Goal: Task Accomplishment & Management: Complete application form

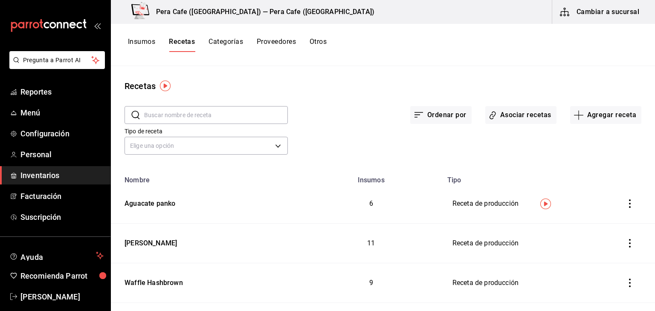
click at [546, 205] on img "button" at bounding box center [545, 204] width 11 height 11
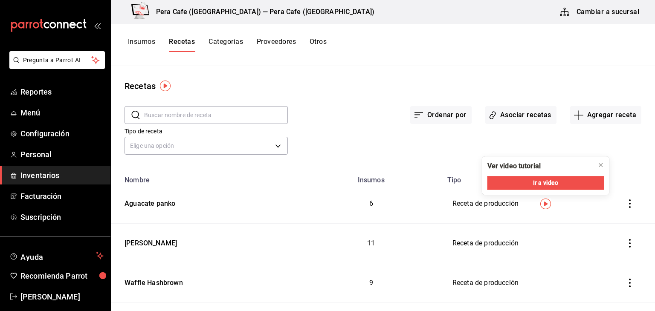
click at [565, 143] on div "Tipo de receta Elige una opción default" at bounding box center [376, 133] width 530 height 47
click at [517, 117] on button "Asociar recetas" at bounding box center [520, 115] width 71 height 18
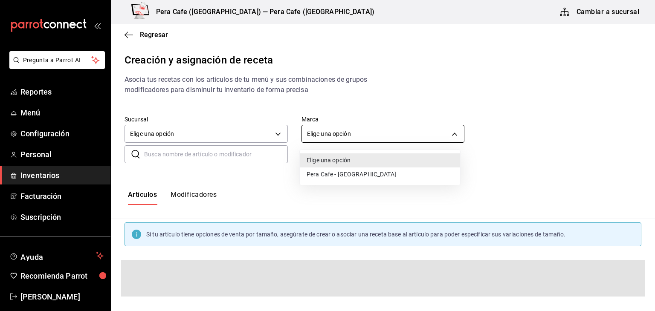
click at [311, 136] on body "Pregunta a Parrot AI Reportes Menú Configuración Personal Inventarios Facturaci…" at bounding box center [327, 148] width 655 height 297
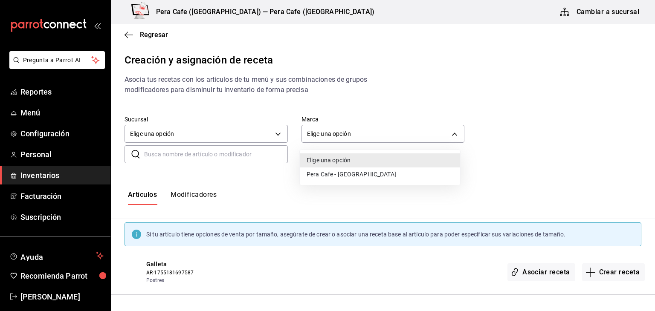
click at [319, 174] on li "Pera Cafe - [GEOGRAPHIC_DATA]" at bounding box center [380, 175] width 160 height 14
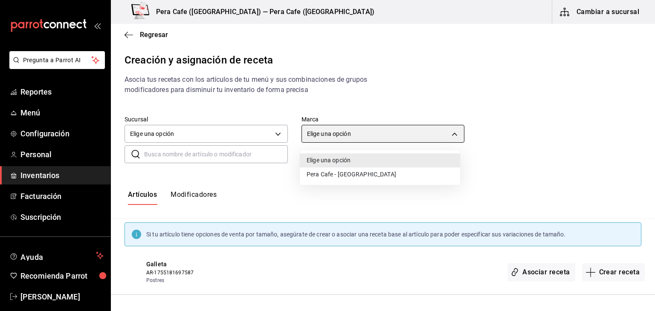
type input "e3303b71-a0bd-4880-a6b0-7e4c58ae3425"
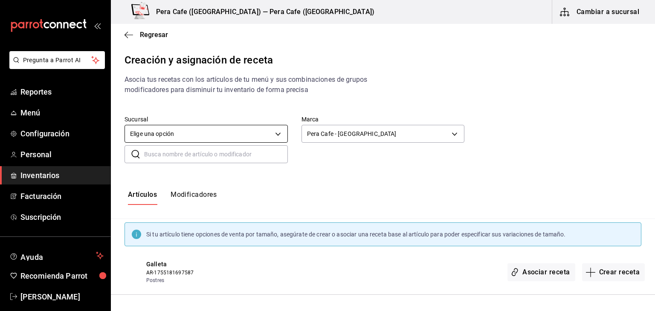
click at [211, 134] on body "Pregunta a Parrot AI Reportes Menú Configuración Personal Inventarios Facturaci…" at bounding box center [327, 148] width 655 height 297
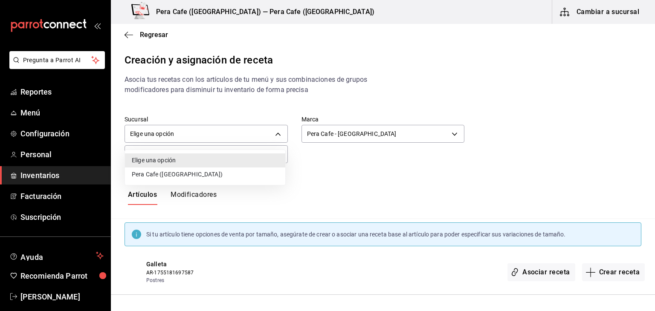
click at [200, 175] on li "Pera Cafe ([GEOGRAPHIC_DATA])" at bounding box center [205, 175] width 160 height 14
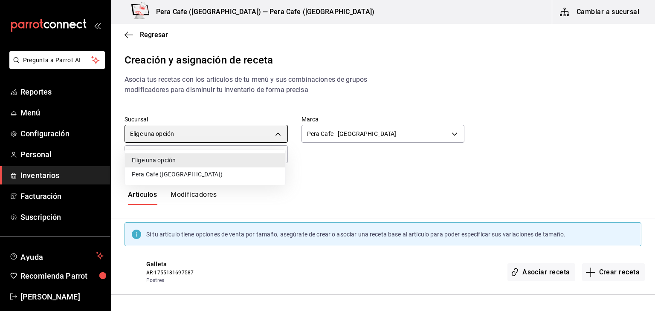
type input "b9d6bebc-5216-4e97-a952-6315d4951f1a"
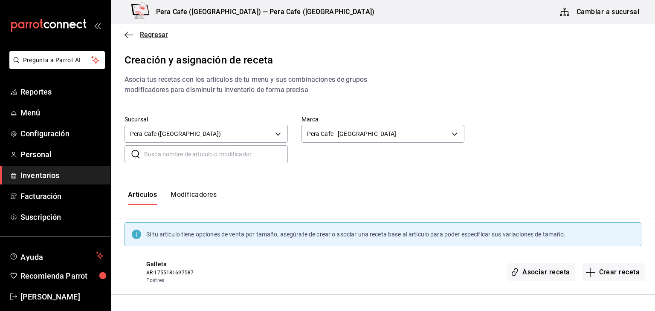
click at [127, 34] on icon "button" at bounding box center [128, 35] width 9 height 8
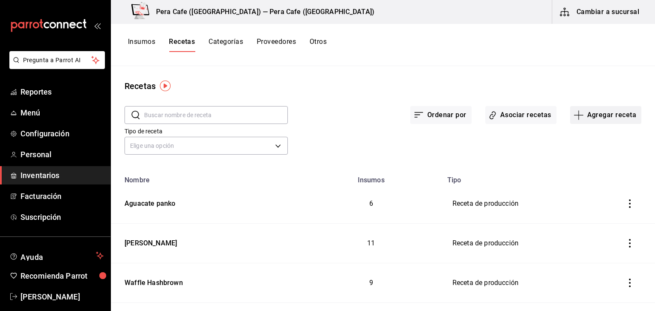
click at [601, 115] on button "Agregar receta" at bounding box center [605, 115] width 71 height 18
click at [603, 188] on span "Receta de producción" at bounding box center [600, 183] width 72 height 9
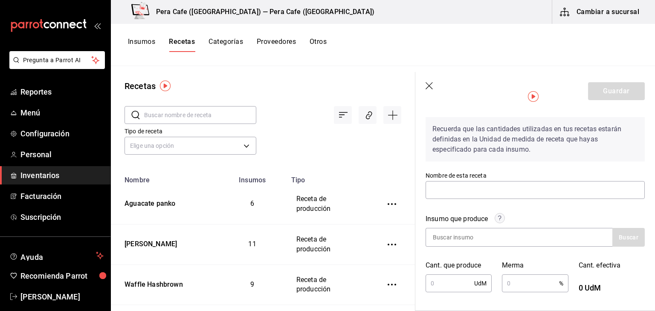
scroll to position [30, 0]
click at [603, 188] on input "text" at bounding box center [534, 189] width 219 height 18
click at [569, 214] on div "Insumo que produce" at bounding box center [534, 220] width 219 height 14
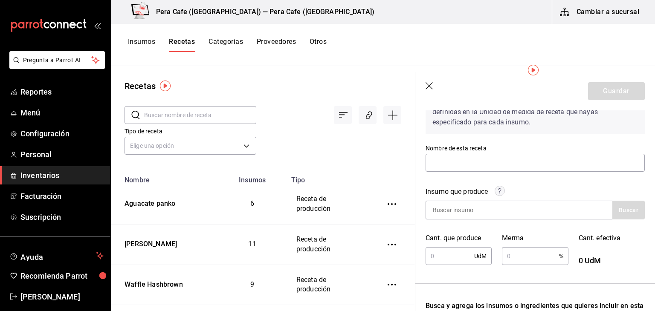
scroll to position [57, 0]
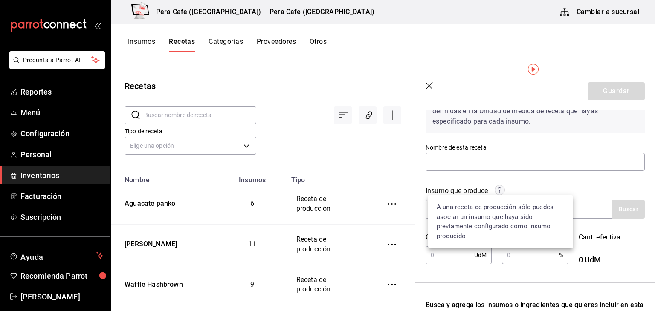
click at [498, 189] on circle at bounding box center [500, 190] width 10 height 10
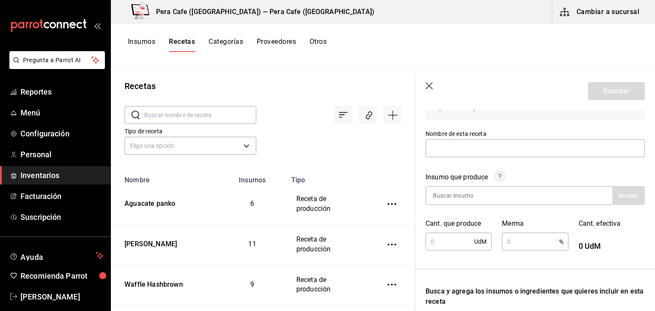
scroll to position [71, 0]
click at [547, 202] on div at bounding box center [518, 195] width 187 height 19
click at [543, 202] on div at bounding box center [518, 195] width 187 height 19
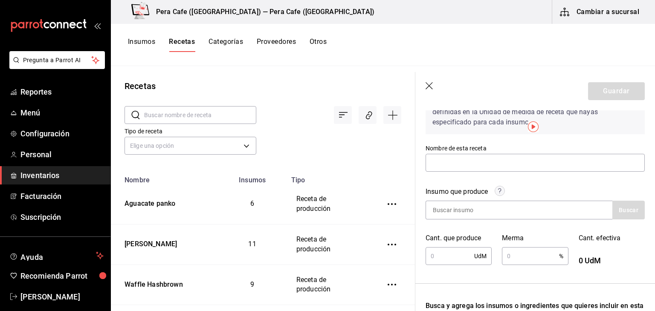
scroll to position [0, 0]
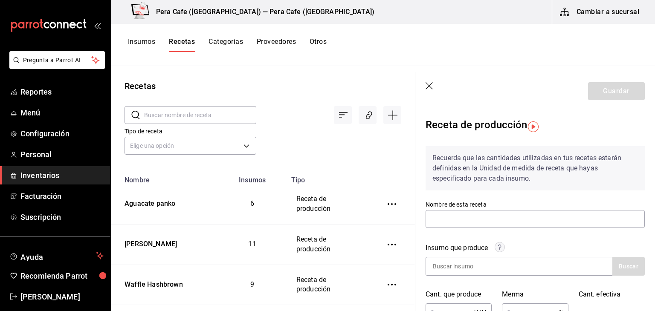
click at [530, 125] on img "button" at bounding box center [533, 126] width 11 height 11
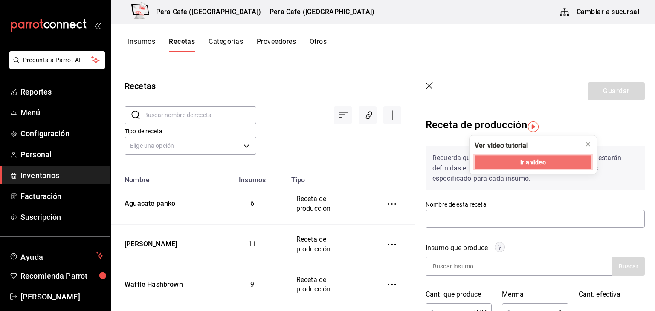
click at [535, 160] on span "Ir a video" at bounding box center [532, 162] width 25 height 9
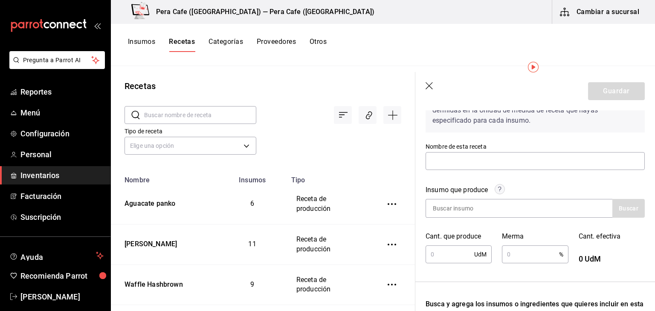
scroll to position [59, 0]
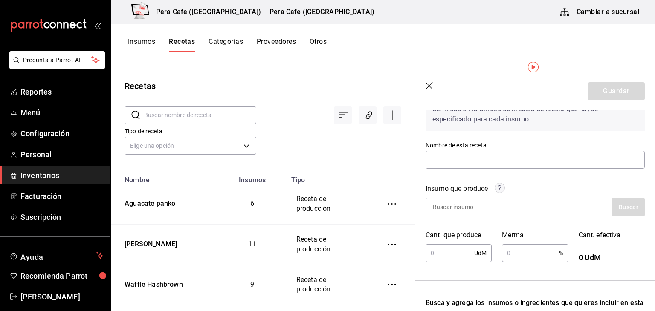
click at [387, 203] on icon "inventoriesTable" at bounding box center [391, 204] width 9 height 2
click at [368, 194] on span "Duplicar" at bounding box center [351, 192] width 37 height 10
click at [350, 187] on span "Duplicar" at bounding box center [351, 192] width 37 height 10
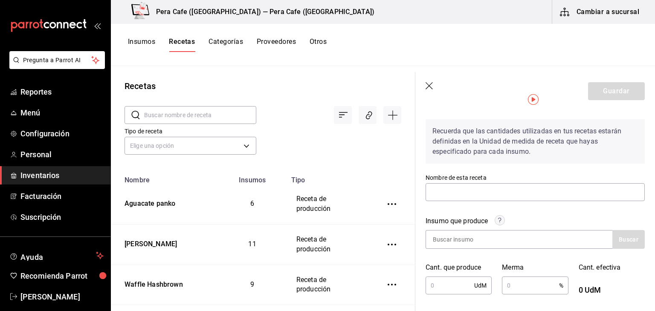
scroll to position [54, 0]
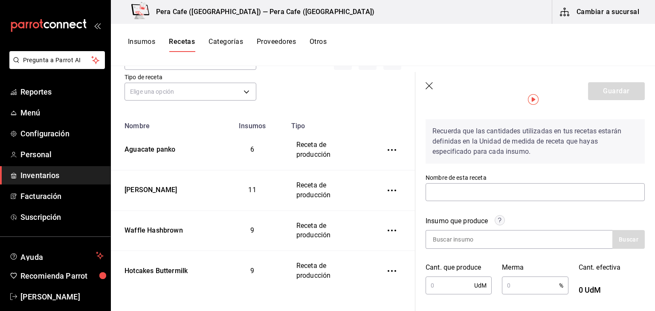
click at [430, 84] on icon "button" at bounding box center [428, 85] width 7 height 7
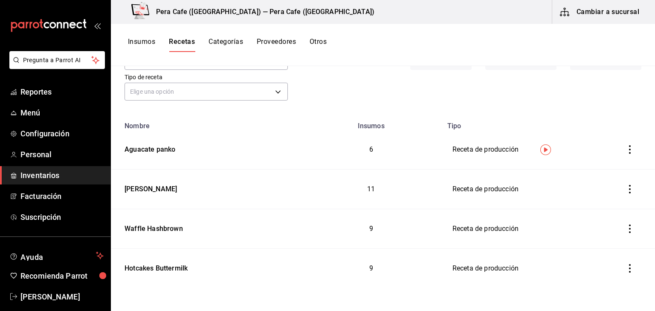
click at [625, 151] on icon "inventoriesTable" at bounding box center [629, 149] width 9 height 9
click at [541, 212] on div at bounding box center [327, 155] width 655 height 311
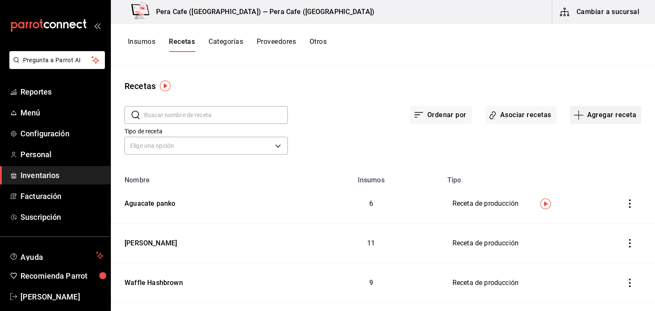
click at [604, 116] on button "Agregar receta" at bounding box center [605, 115] width 71 height 18
click at [601, 188] on span "Receta de producción" at bounding box center [600, 183] width 72 height 9
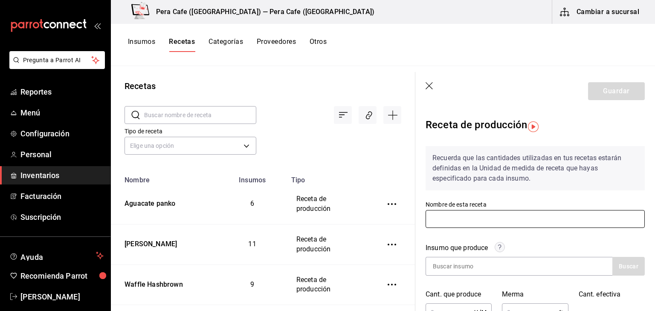
click at [577, 219] on input "text" at bounding box center [534, 219] width 219 height 18
type input "Hotcakes Buttermilk"
click at [506, 266] on input at bounding box center [468, 266] width 85 height 18
type input "H"
type input "j"
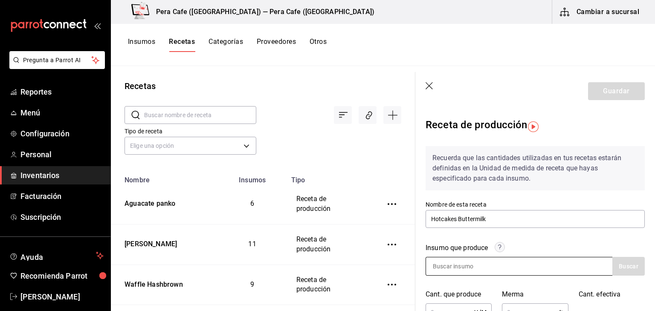
click at [571, 266] on div at bounding box center [518, 266] width 187 height 19
click at [541, 266] on div at bounding box center [518, 266] width 187 height 19
click at [485, 272] on input at bounding box center [468, 266] width 85 height 18
click at [626, 270] on button "Buscar" at bounding box center [628, 266] width 32 height 19
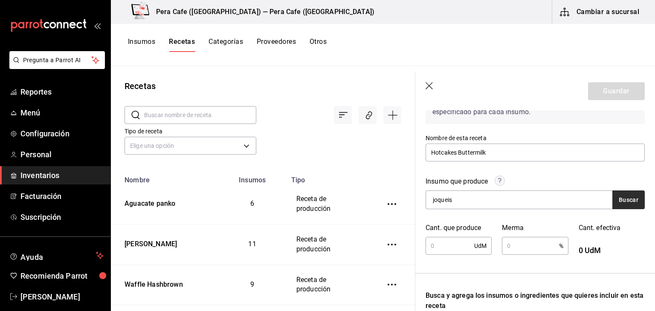
scroll to position [116, 0]
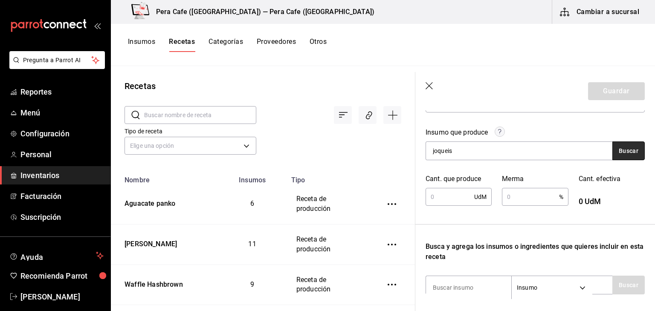
click at [625, 151] on button "Buscar" at bounding box center [628, 151] width 32 height 19
click at [542, 122] on div "Insumo que produce joqueis Buscar" at bounding box center [529, 138] width 229 height 43
click at [487, 151] on input "joqueis" at bounding box center [468, 151] width 85 height 18
type input "j"
type input "J"
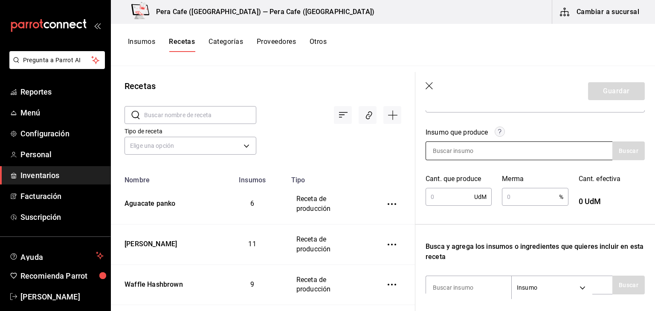
type input "H"
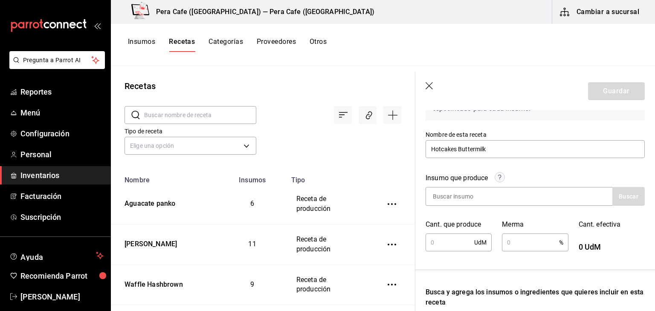
scroll to position [70, 0]
type input "H"
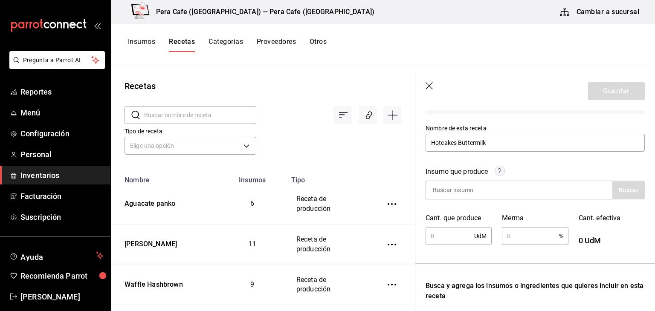
scroll to position [75, 0]
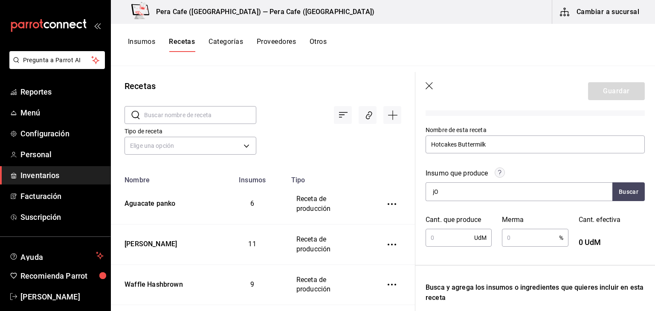
type input "j"
click at [482, 200] on input "Joqueis" at bounding box center [468, 192] width 85 height 18
type input "J"
type input "m"
type input "P"
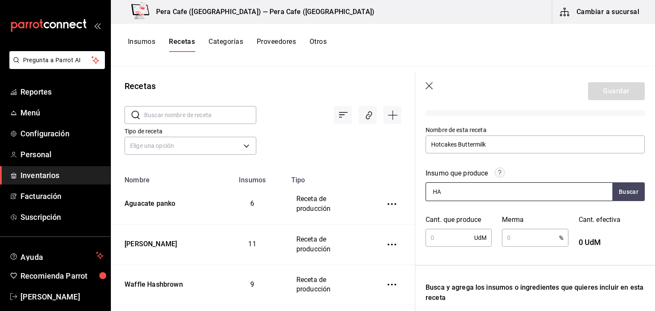
type input "H"
click at [435, 238] on input "text" at bounding box center [449, 237] width 49 height 17
type input "6"
click at [498, 190] on input at bounding box center [468, 192] width 85 height 18
type input "j"
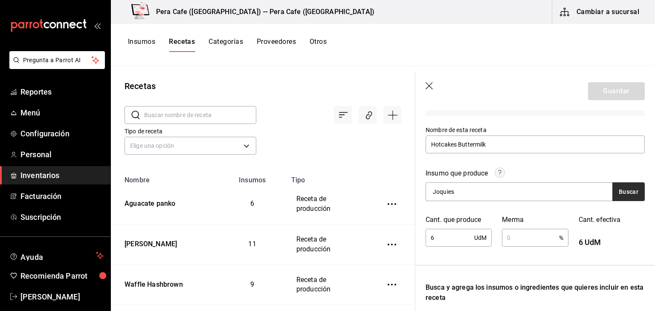
type input "Joquies"
click at [620, 191] on button "Buscar" at bounding box center [628, 191] width 32 height 19
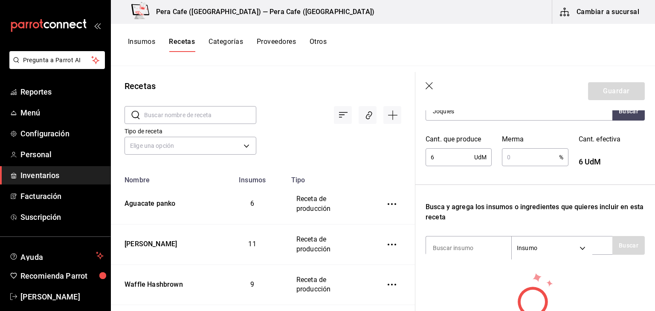
scroll to position [172, 0]
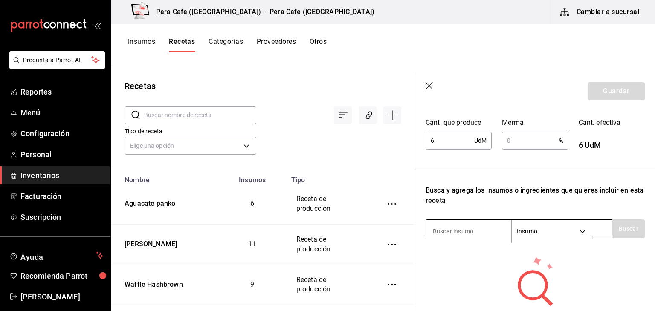
click at [489, 235] on input at bounding box center [468, 231] width 85 height 18
type input "Harina"
click at [556, 229] on body "Pregunta a Parrot AI Reportes Menú Configuración Personal Inventarios Facturaci…" at bounding box center [327, 152] width 655 height 305
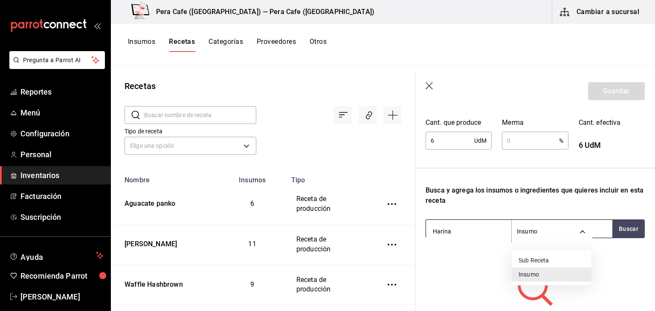
click at [556, 229] on div at bounding box center [327, 155] width 655 height 311
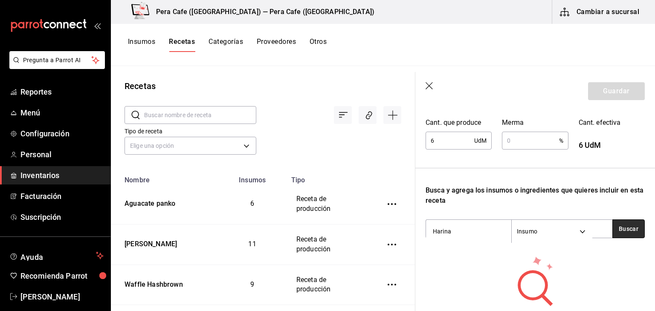
click at [618, 231] on button "Buscar" at bounding box center [628, 229] width 32 height 19
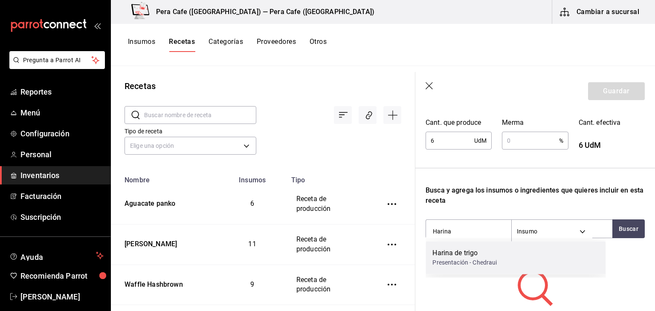
click at [575, 257] on div "Harina de trigo Presentación - Chedraui" at bounding box center [515, 257] width 180 height 33
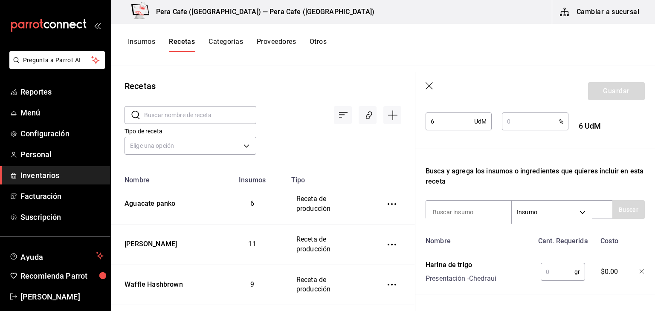
scroll to position [192, 0]
click at [555, 270] on input "text" at bounding box center [557, 271] width 34 height 17
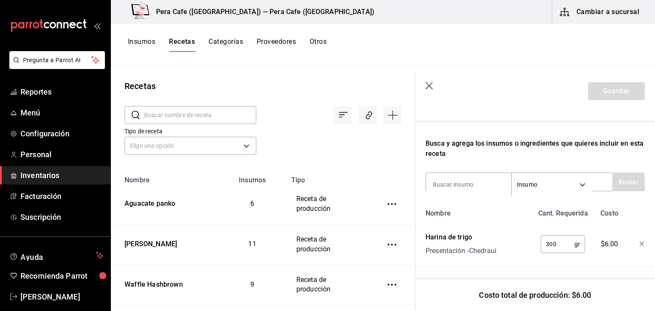
type input "300"
drag, startPoint x: 555, startPoint y: 270, endPoint x: 614, endPoint y: 262, distance: 59.0
click at [614, 262] on div "Receta de producción Recuerda que las cantidades utilizadas en tus recetas esta…" at bounding box center [535, 101] width 240 height 419
paste input "COMPAÑIACARVERA"
type input "C"
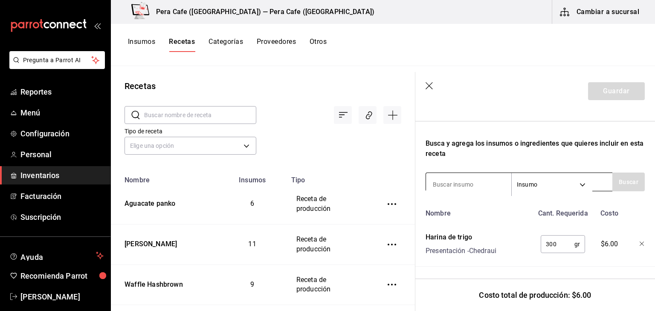
type input "c"
type input "Hornear"
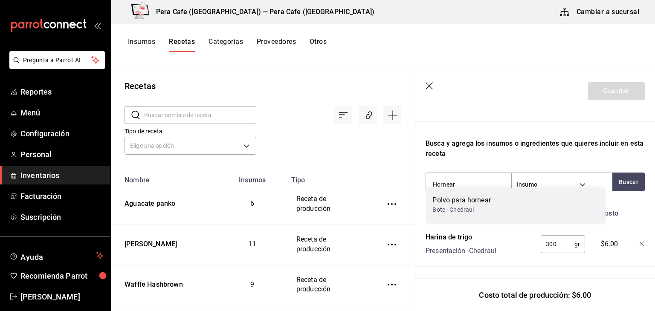
click at [474, 205] on div "Bote - Chedraui" at bounding box center [461, 209] width 58 height 9
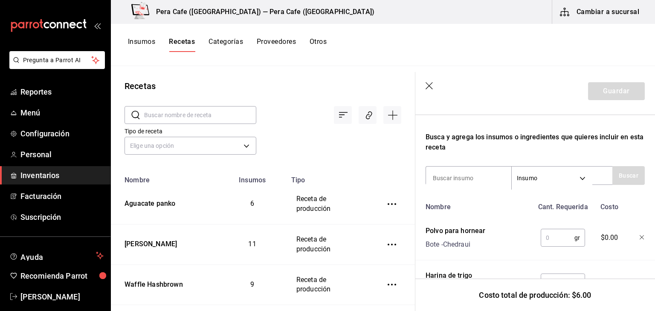
click at [544, 243] on input "text" at bounding box center [557, 237] width 34 height 17
type input "10"
click at [482, 182] on input at bounding box center [468, 178] width 85 height 18
type input "sal"
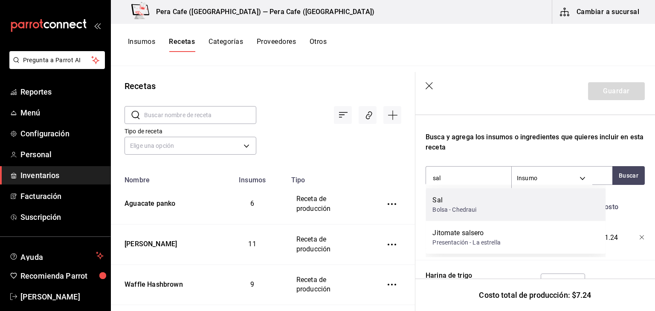
click at [491, 204] on div "Sal Bolsa - Chedraui" at bounding box center [515, 204] width 180 height 33
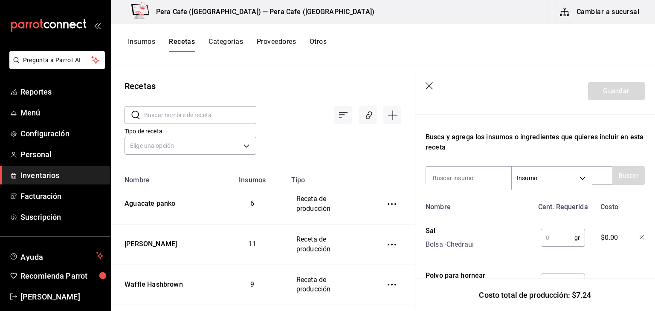
click at [562, 243] on input "text" at bounding box center [557, 237] width 34 height 17
type input "3"
click at [476, 180] on input at bounding box center [468, 178] width 85 height 18
type input "Azúcar"
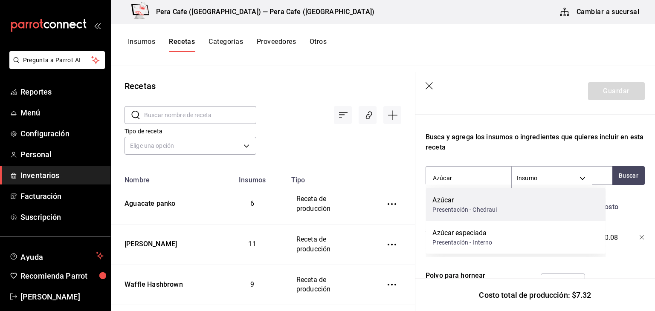
click at [473, 208] on div "Presentación - Chedraui" at bounding box center [464, 209] width 64 height 9
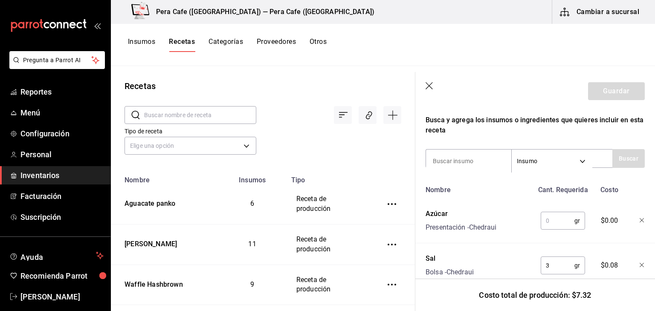
scroll to position [242, 0]
click at [556, 222] on input "text" at bounding box center [557, 221] width 34 height 17
type input "50"
click at [450, 160] on input at bounding box center [468, 162] width 85 height 18
type input "Ñ"
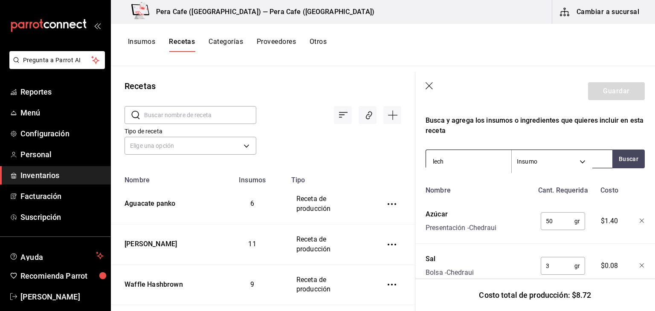
type input "leche"
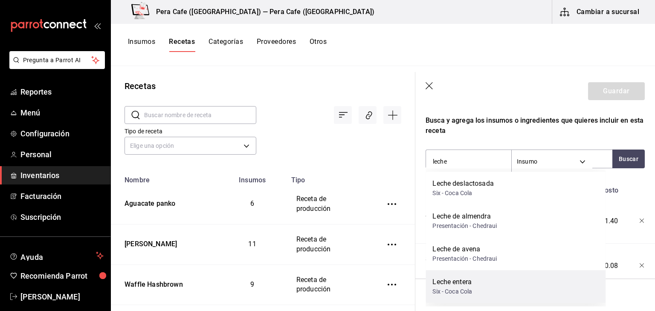
click at [462, 288] on div "Six - Coca Cola" at bounding box center [452, 291] width 40 height 9
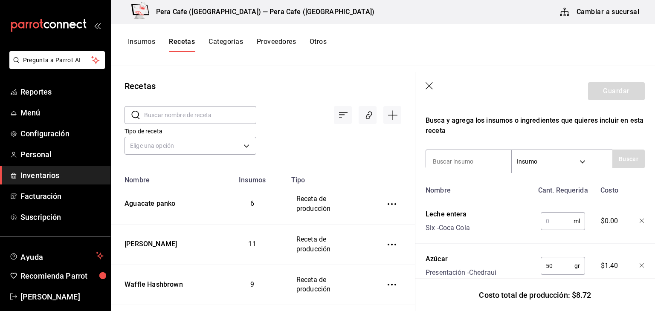
click at [543, 228] on input "text" at bounding box center [556, 221] width 33 height 17
type input "350"
click at [497, 164] on input at bounding box center [468, 162] width 85 height 18
type input "e"
type input "c"
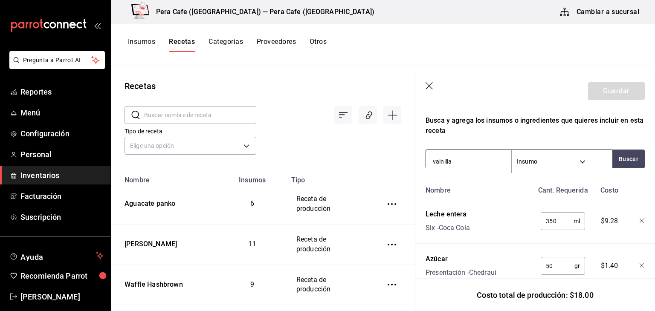
type input "vainilla"
click at [624, 155] on button "Buscar" at bounding box center [628, 159] width 32 height 19
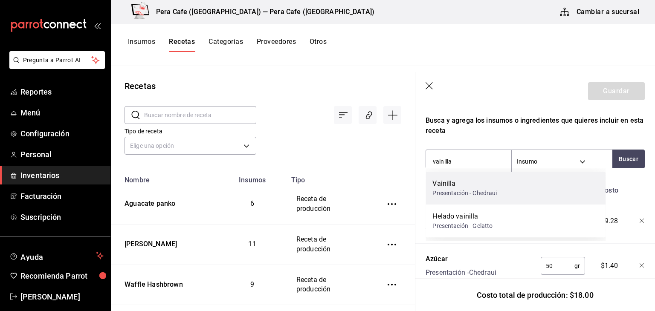
click at [558, 194] on div "Vainilla Presentación - Chedraui" at bounding box center [515, 188] width 180 height 33
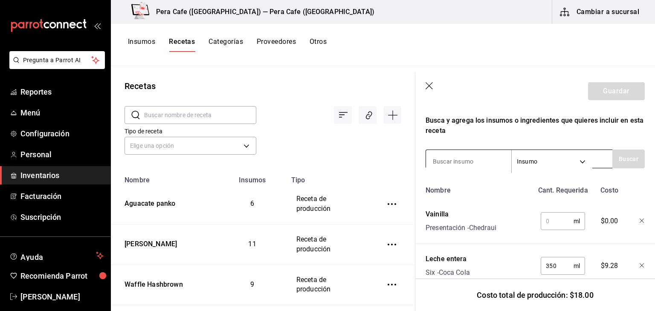
click at [482, 162] on input at bounding box center [468, 162] width 85 height 18
type input "butter"
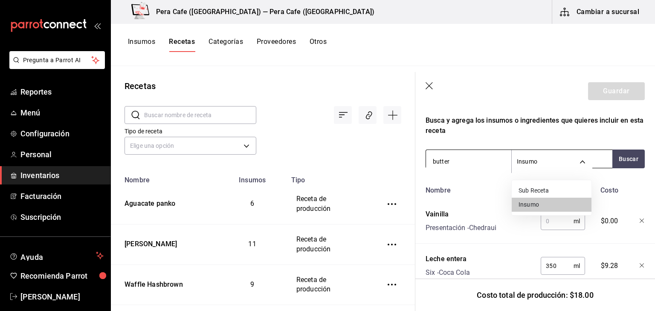
click at [520, 163] on body "Pregunta a Parrot AI Reportes Menú Configuración Personal Inventarios Facturaci…" at bounding box center [327, 152] width 655 height 305
click at [520, 193] on li "Sub Receta" at bounding box center [551, 191] width 80 height 14
type input "SUBRECIPE"
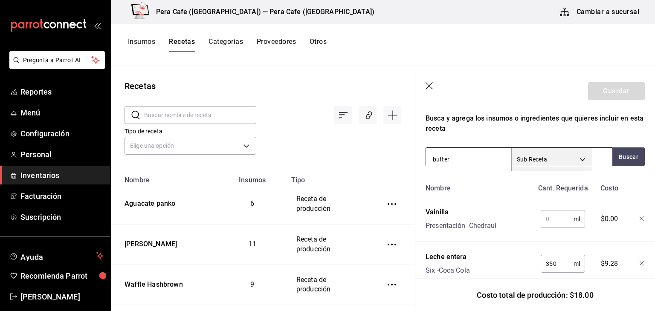
scroll to position [243, 0]
click at [639, 219] on icon "button" at bounding box center [641, 219] width 5 height 5
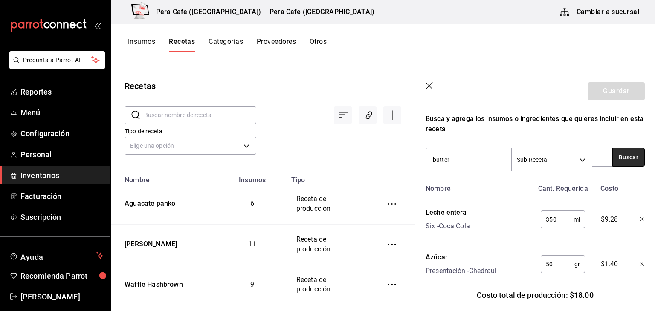
click at [620, 162] on button "Buscar" at bounding box center [628, 157] width 32 height 19
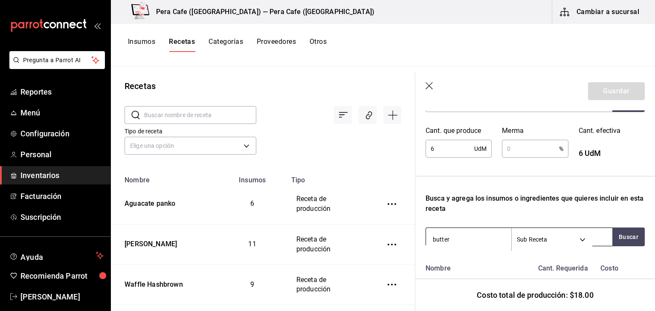
scroll to position [167, 0]
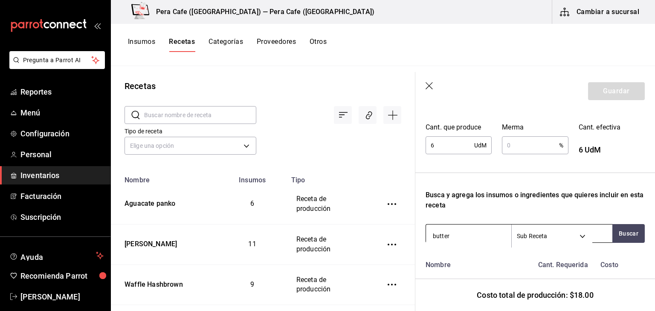
click at [479, 237] on input "butter" at bounding box center [468, 236] width 85 height 18
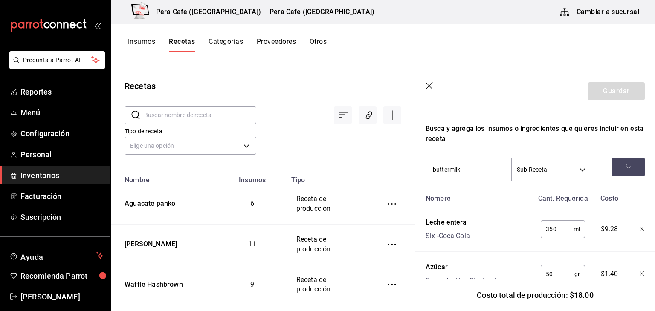
scroll to position [234, 0]
type input "b"
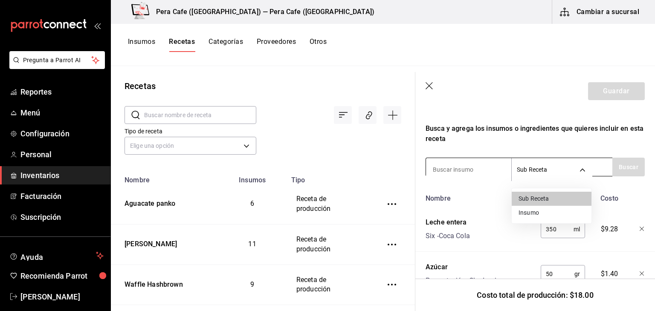
click at [547, 176] on body "Pregunta a Parrot AI Reportes Menú Configuración Personal Inventarios Facturaci…" at bounding box center [327, 152] width 655 height 305
click at [543, 213] on li "Insumo" at bounding box center [551, 213] width 80 height 14
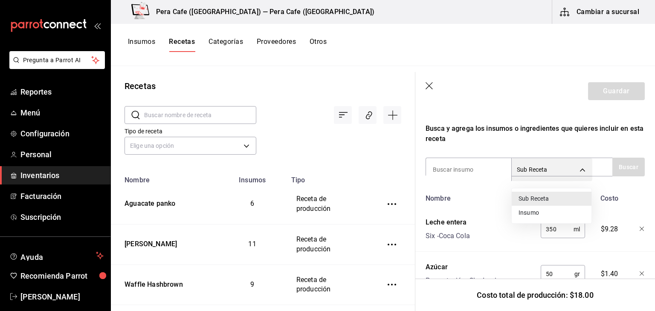
type input "SUPPLY"
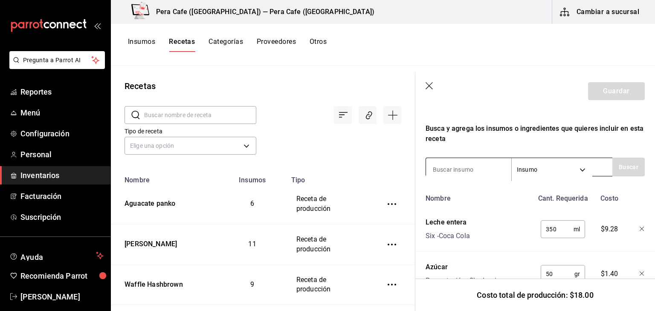
click at [474, 175] on input at bounding box center [468, 170] width 85 height 18
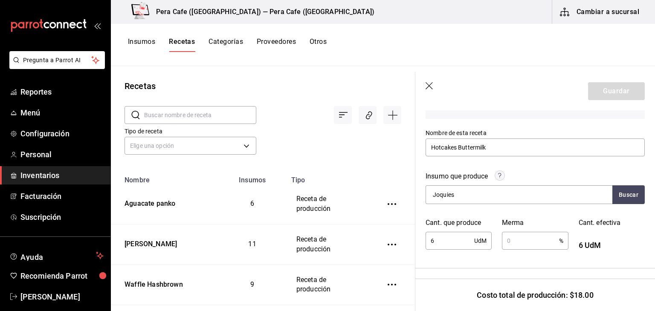
scroll to position [72, 0]
click at [457, 194] on input "Joquies" at bounding box center [468, 195] width 85 height 18
drag, startPoint x: 493, startPoint y: 147, endPoint x: 465, endPoint y: 142, distance: 29.0
click at [465, 142] on input "Hotcakes Buttermilk" at bounding box center [534, 148] width 219 height 18
type input "Hotcakes Buttermilk"
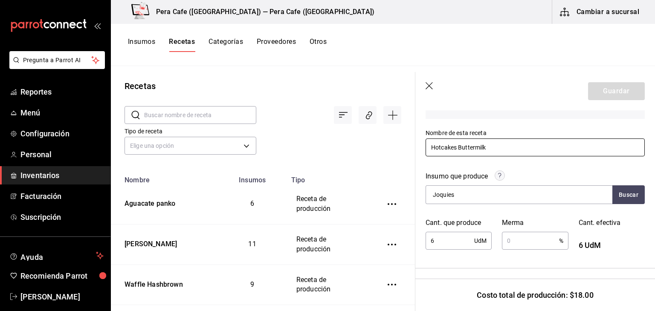
click at [491, 148] on input "Hotcakes Buttermilk" at bounding box center [534, 148] width 219 height 18
drag, startPoint x: 431, startPoint y: 147, endPoint x: 493, endPoint y: 144, distance: 61.4
click at [493, 144] on input "Hotcakes Buttermilk" at bounding box center [534, 148] width 219 height 18
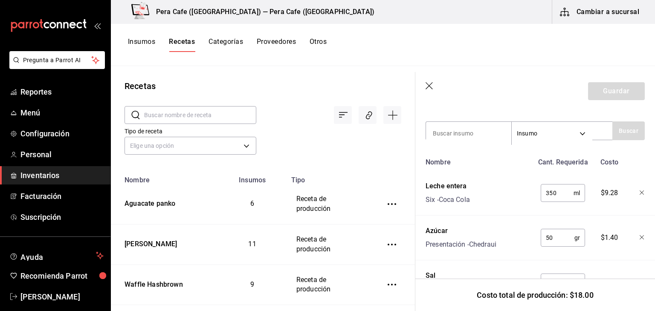
scroll to position [268, 0]
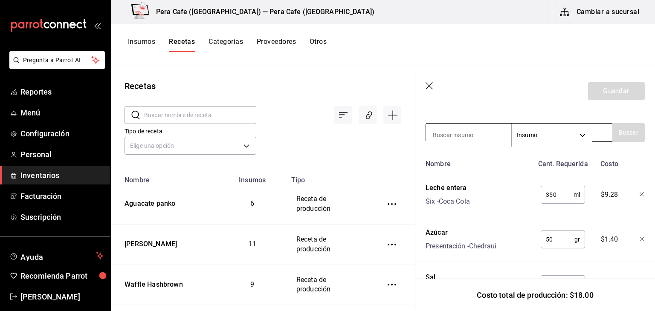
click at [461, 139] on input at bounding box center [468, 135] width 85 height 18
paste input "Hotcakes Buttermilk"
type input "Hotcakes Buttermilk"
click at [560, 136] on body "Pregunta a Parrot AI Reportes Menú Configuración Personal Inventarios Facturaci…" at bounding box center [327, 152] width 655 height 305
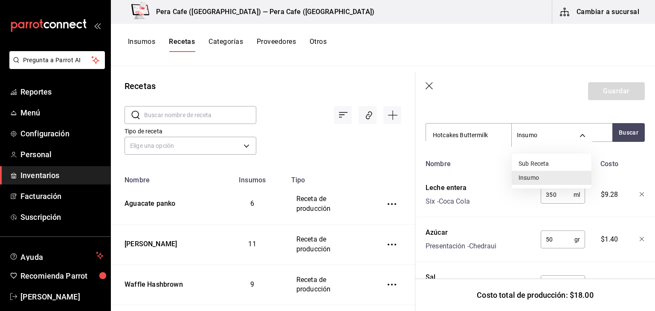
click at [558, 162] on li "Sub Receta" at bounding box center [551, 164] width 80 height 14
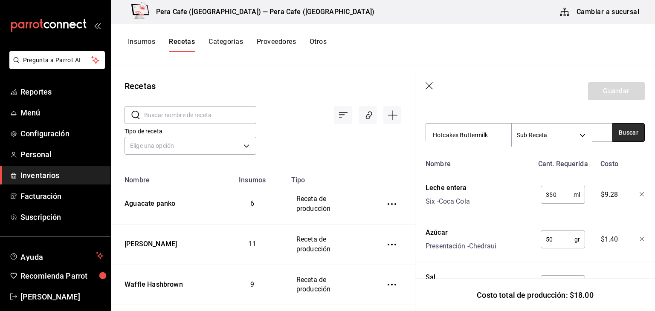
click at [615, 136] on button "Buscar" at bounding box center [628, 132] width 32 height 19
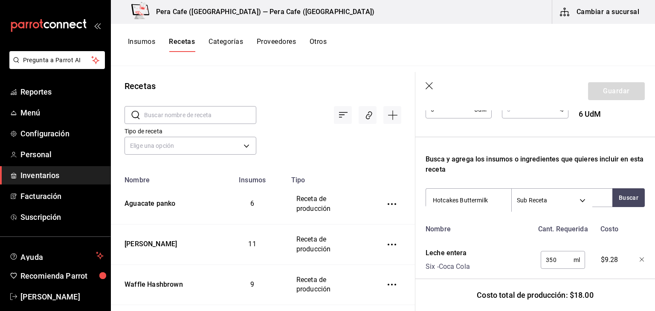
scroll to position [230, 0]
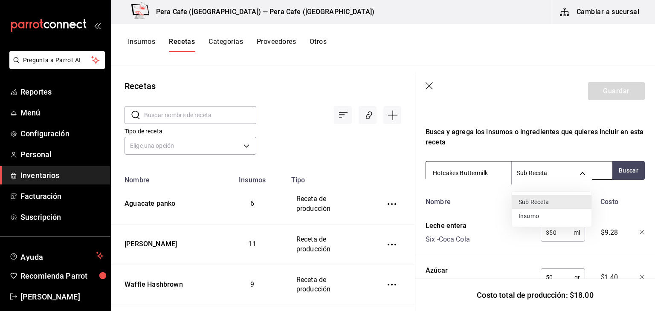
click at [530, 176] on body "Pregunta a Parrot AI Reportes Menú Configuración Personal Inventarios Facturaci…" at bounding box center [327, 152] width 655 height 305
click at [532, 219] on li "Insumo" at bounding box center [551, 216] width 80 height 14
type input "SUPPLY"
click at [489, 171] on input "Hotcakes Buttermilk" at bounding box center [468, 173] width 85 height 18
drag, startPoint x: 489, startPoint y: 171, endPoint x: 424, endPoint y: 169, distance: 65.7
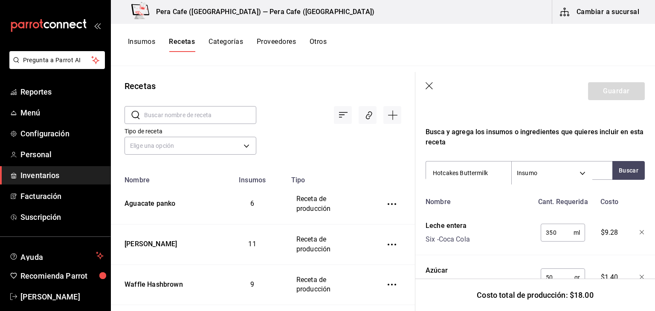
click at [424, 169] on div "Receta de producción Recuerda que las cantidades utilizadas en tus recetas esta…" at bounding box center [535, 179] width 240 height 598
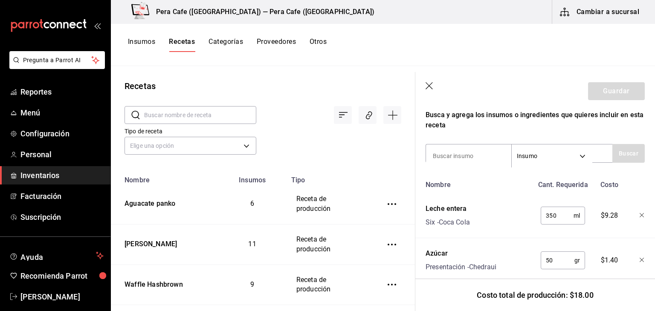
scroll to position [247, 0]
click at [454, 156] on input at bounding box center [468, 156] width 85 height 18
type input "huevo"
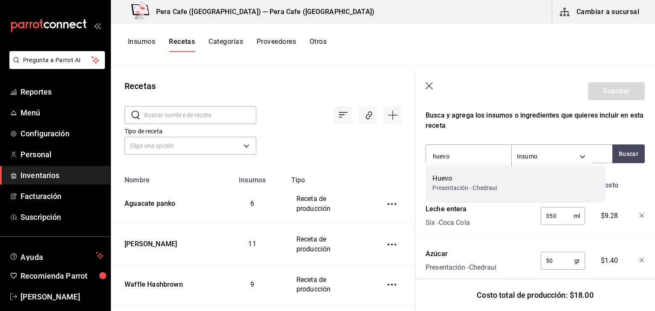
click at [466, 179] on div "Huevo" at bounding box center [464, 178] width 64 height 10
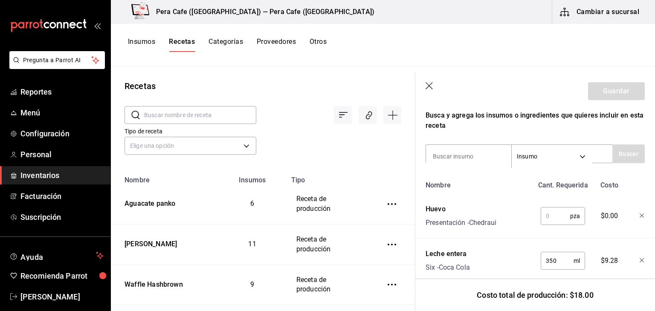
click at [552, 214] on input "text" at bounding box center [554, 216] width 29 height 17
type input "2"
click at [455, 157] on input at bounding box center [468, 156] width 85 height 18
type input "Mantequilla"
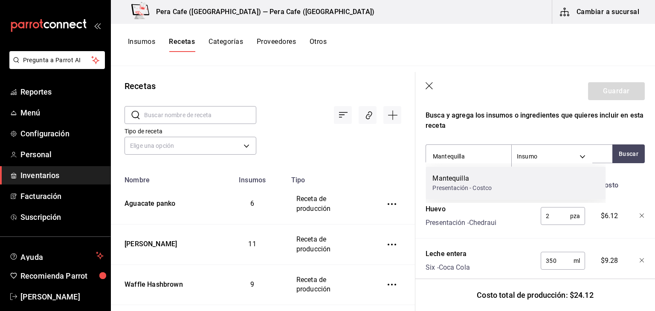
click at [505, 195] on div "Mantequilla Presentación - Costco" at bounding box center [515, 183] width 180 height 33
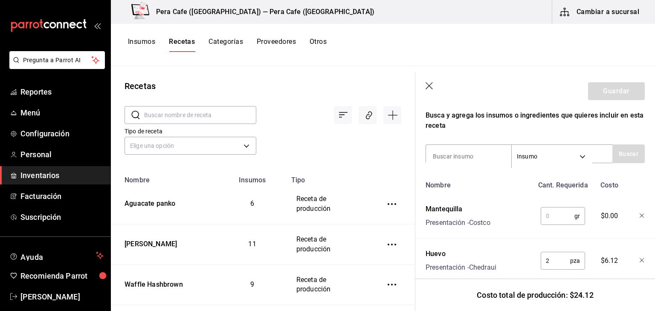
click at [551, 221] on input "text" at bounding box center [557, 216] width 34 height 17
type input "50"
click at [474, 160] on input at bounding box center [468, 156] width 85 height 18
type input "jugo"
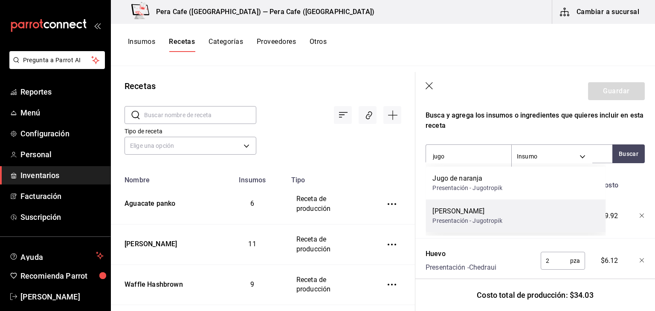
click at [478, 214] on div "[PERSON_NAME]" at bounding box center [466, 211] width 69 height 10
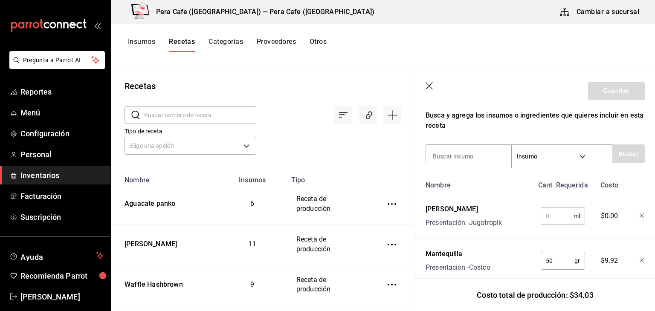
click at [547, 218] on input "text" at bounding box center [556, 216] width 33 height 17
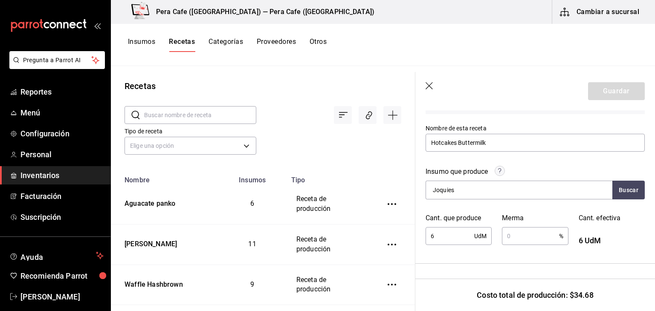
scroll to position [66, 0]
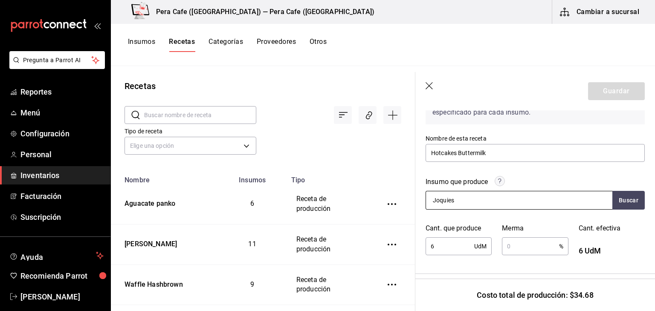
type input "10"
click at [486, 202] on input "Joquies" at bounding box center [468, 200] width 85 height 18
type input "J"
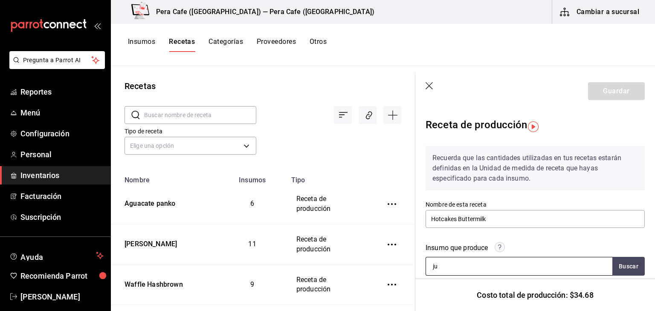
type input "j"
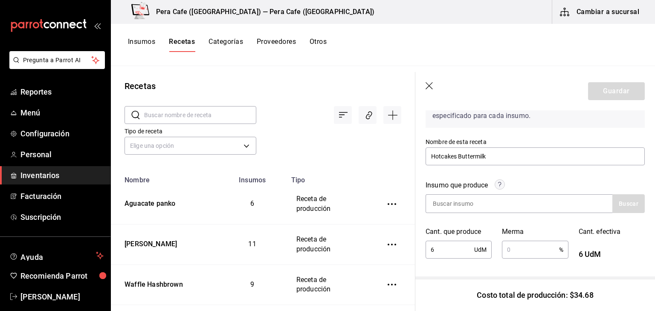
scroll to position [62, 0]
click at [526, 204] on div at bounding box center [518, 204] width 187 height 19
click at [462, 200] on input at bounding box center [468, 204] width 85 height 18
type input "Hotcakes"
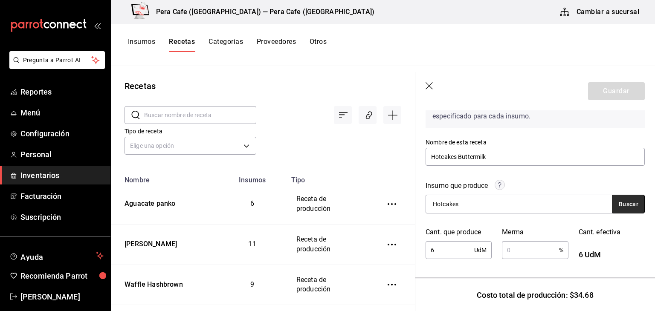
click at [616, 204] on button "Buscar" at bounding box center [628, 204] width 32 height 19
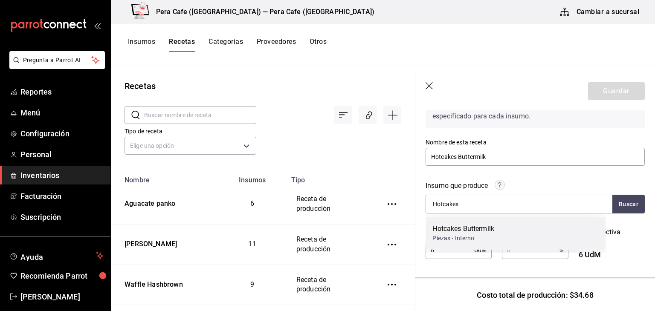
click at [555, 228] on div "Hotcakes Buttermilk Piezas - Interno" at bounding box center [515, 233] width 180 height 33
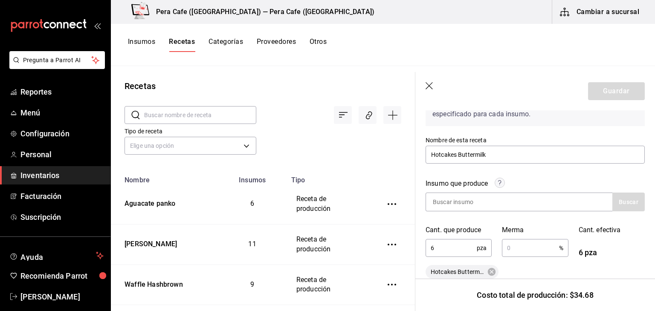
scroll to position [64, 0]
click at [499, 156] on input "Hotcakes Buttermilk" at bounding box center [534, 155] width 219 height 18
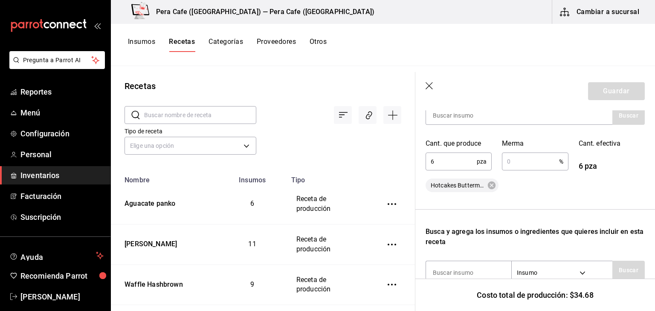
scroll to position [150, 0]
click at [530, 162] on input "text" at bounding box center [530, 162] width 57 height 17
type input "1"
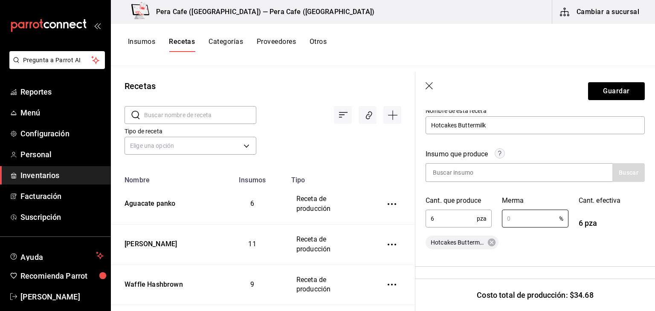
scroll to position [92, 0]
type input "1"
type input "."
click at [511, 221] on input "text" at bounding box center [530, 220] width 57 height 17
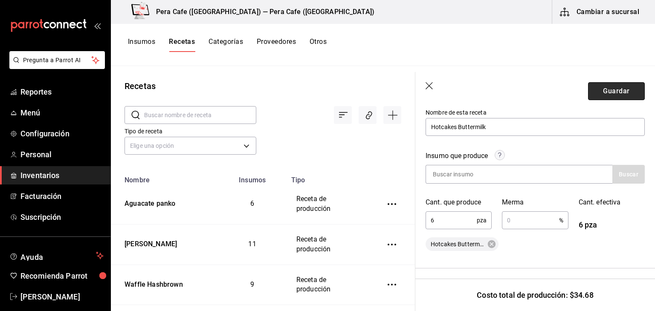
click at [604, 92] on button "Guardar" at bounding box center [616, 91] width 57 height 18
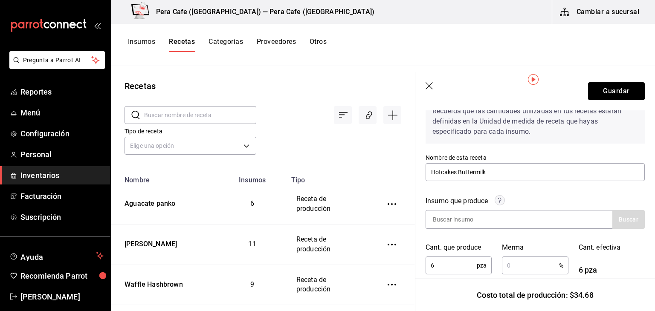
scroll to position [83, 0]
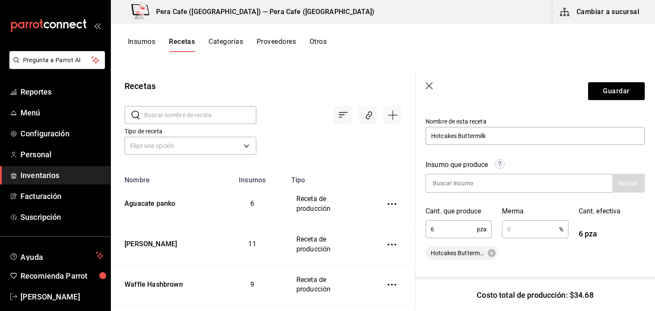
click at [505, 230] on input "text" at bounding box center [530, 229] width 57 height 17
type input "1"
type input "."
type input "1"
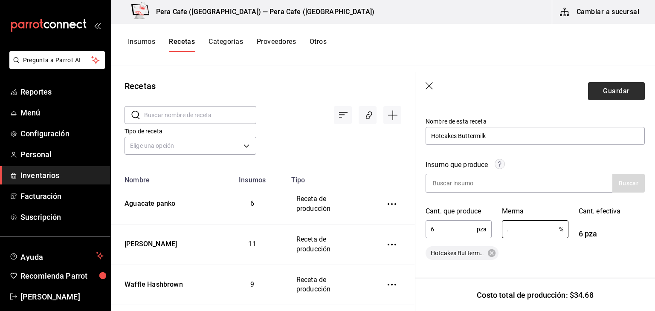
type input "."
click at [593, 92] on button "Guardar" at bounding box center [616, 91] width 57 height 18
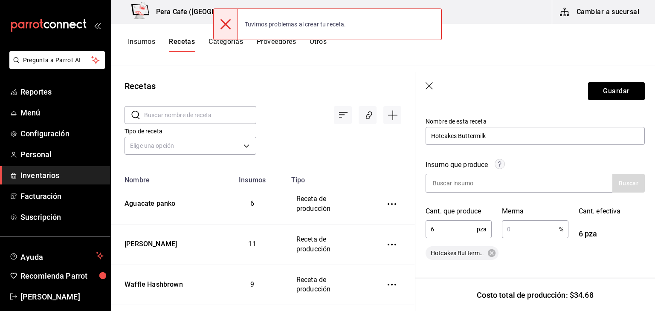
click at [510, 228] on input "text" at bounding box center [530, 229] width 57 height 17
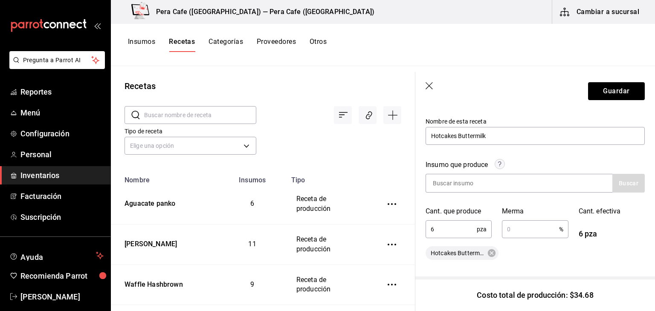
type input "."
click at [602, 99] on button "Guardar" at bounding box center [616, 91] width 57 height 18
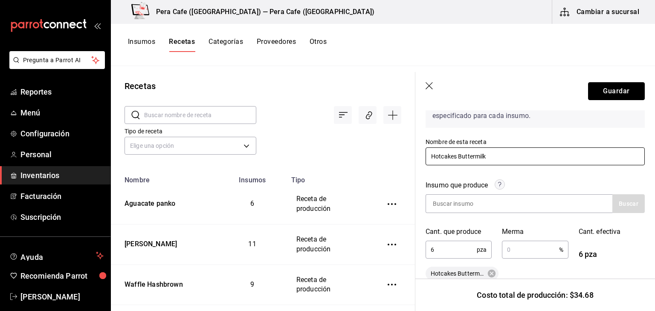
scroll to position [62, 0]
click at [494, 159] on input "Hotcakes Buttermilk" at bounding box center [534, 157] width 219 height 18
type input "H"
type input "Masa Joqueis"
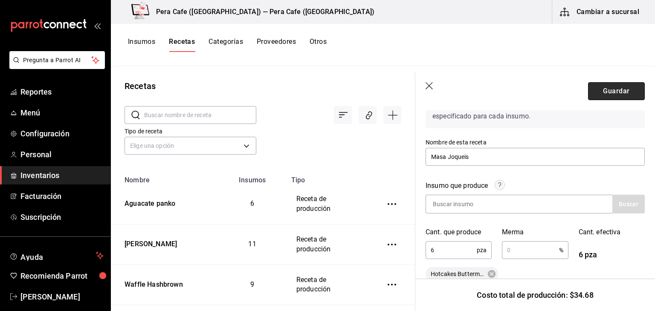
click at [593, 91] on button "Guardar" at bounding box center [616, 91] width 57 height 18
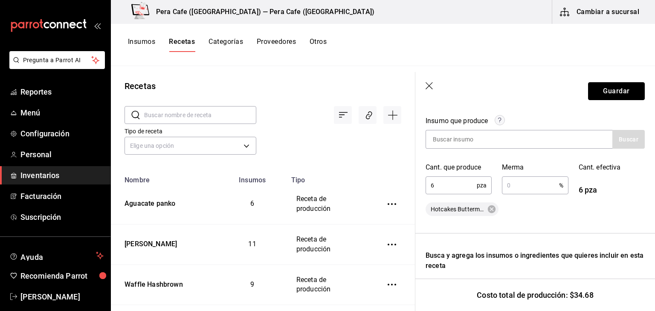
scroll to position [128, 0]
click at [525, 182] on input "text" at bounding box center [530, 184] width 57 height 17
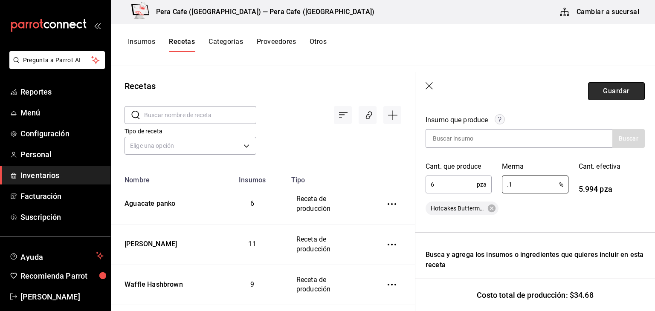
type input "0.1"
click at [621, 91] on button "Guardar" at bounding box center [616, 91] width 57 height 18
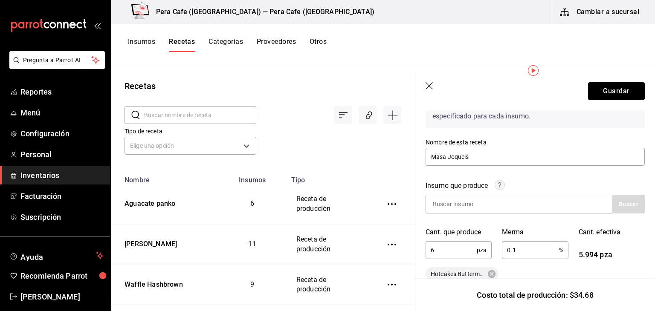
scroll to position [56, 0]
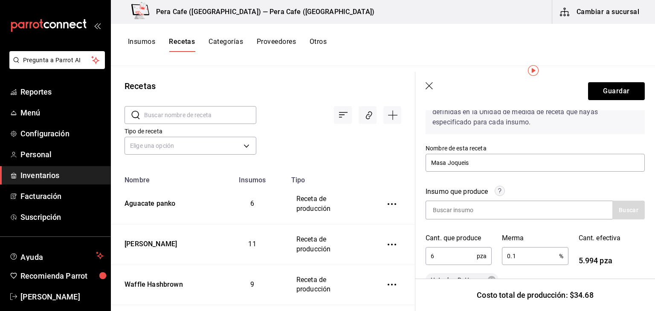
click at [518, 257] on input "0.1" at bounding box center [530, 256] width 57 height 17
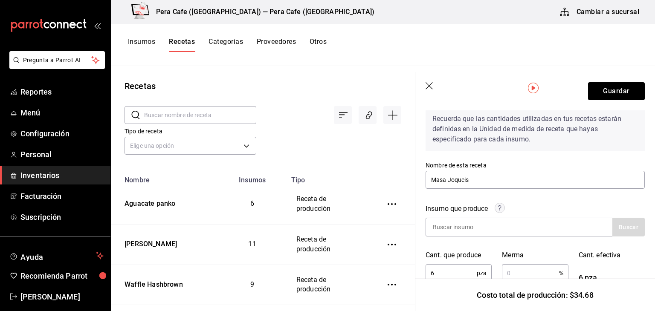
scroll to position [38, 0]
click at [479, 181] on input "Masa Joqueis" at bounding box center [534, 181] width 219 height 18
type input "M"
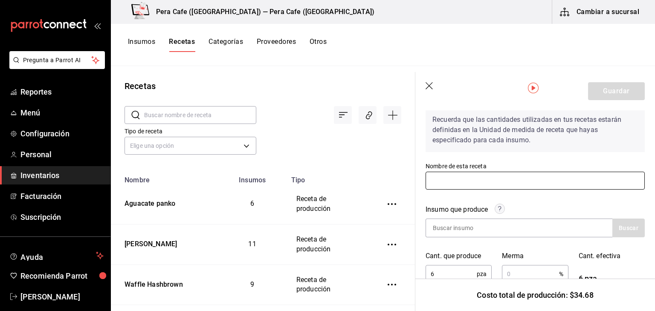
click at [479, 181] on input "text" at bounding box center [534, 181] width 219 height 18
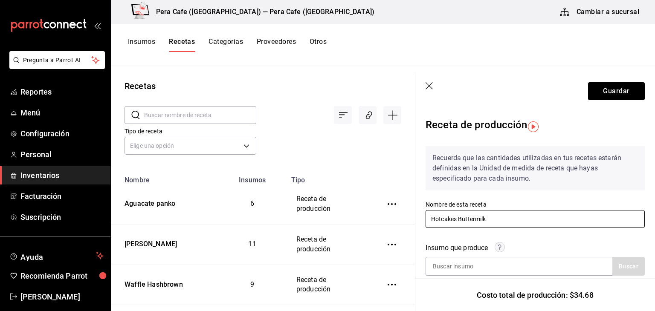
scroll to position [0, 0]
click at [594, 89] on button "Guardar" at bounding box center [616, 91] width 57 height 18
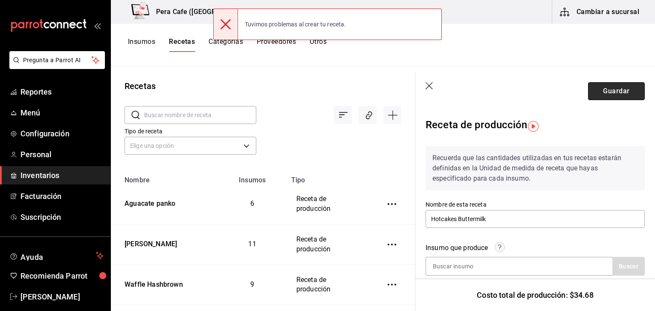
click at [594, 89] on button "Guardar" at bounding box center [616, 91] width 57 height 18
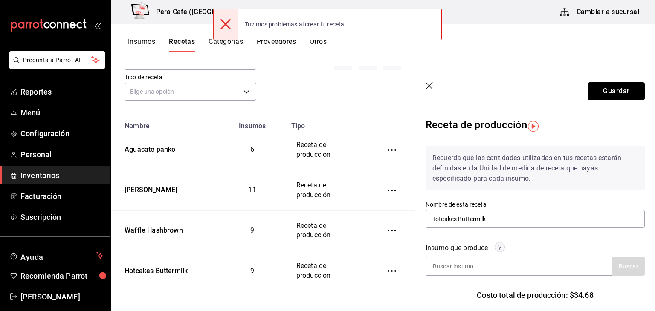
scroll to position [54, 0]
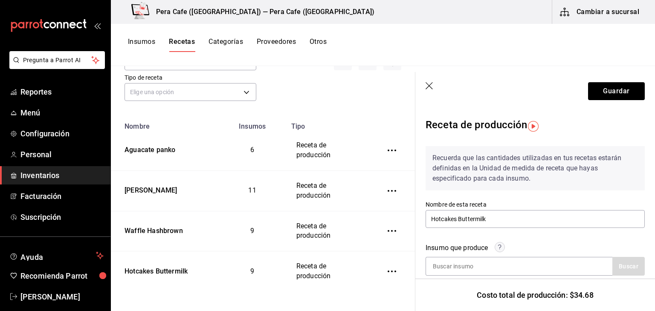
click at [563, 110] on header "Guardar" at bounding box center [535, 91] width 240 height 38
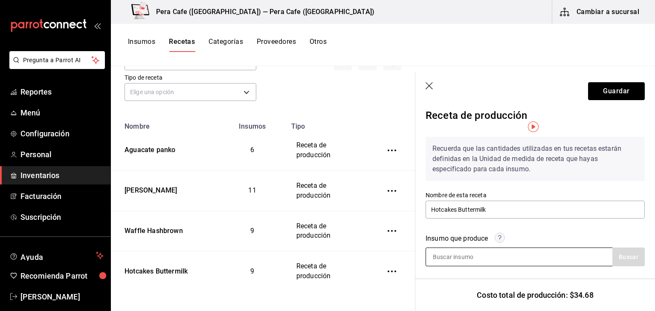
scroll to position [0, 0]
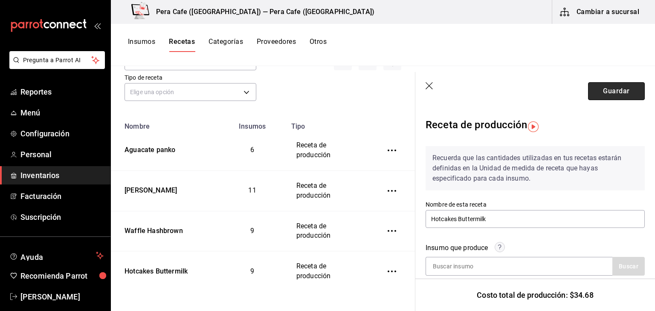
click at [609, 92] on button "Guardar" at bounding box center [616, 91] width 57 height 18
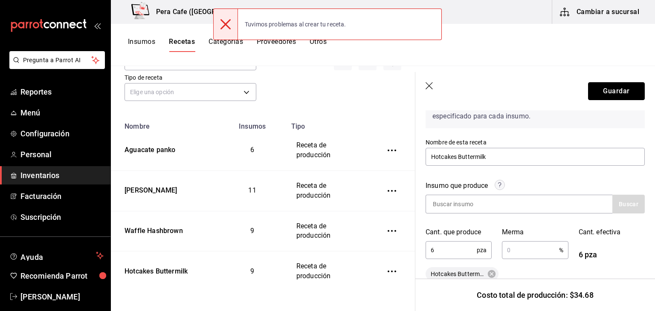
scroll to position [63, 0]
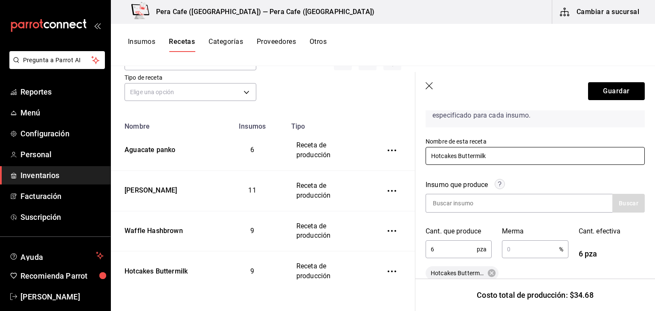
click at [496, 157] on input "Hotcakes Buttermilk" at bounding box center [534, 156] width 219 height 18
type input "H"
type input "Base hotcakes"
click at [590, 92] on button "Guardar" at bounding box center [616, 91] width 57 height 18
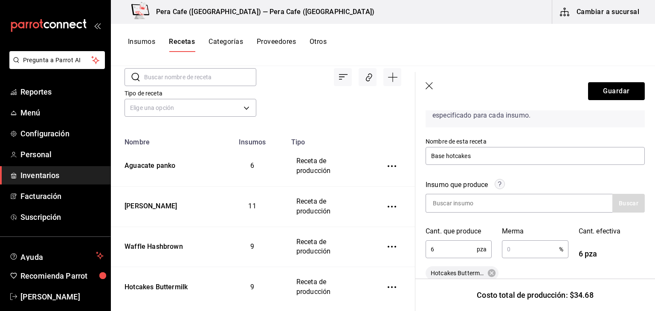
click at [387, 284] on icon "inventoriesTable" at bounding box center [391, 287] width 9 height 9
click at [373, 289] on li "Eliminar" at bounding box center [359, 289] width 72 height 24
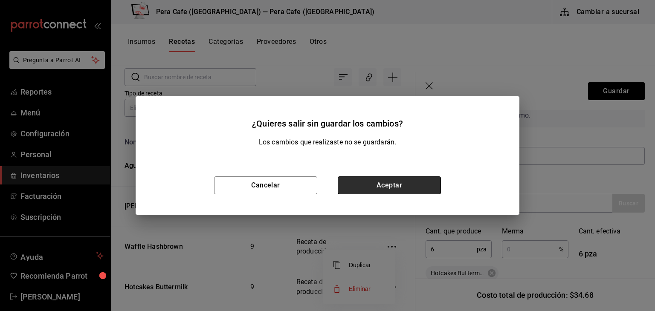
click at [397, 185] on button "Aceptar" at bounding box center [389, 185] width 103 height 18
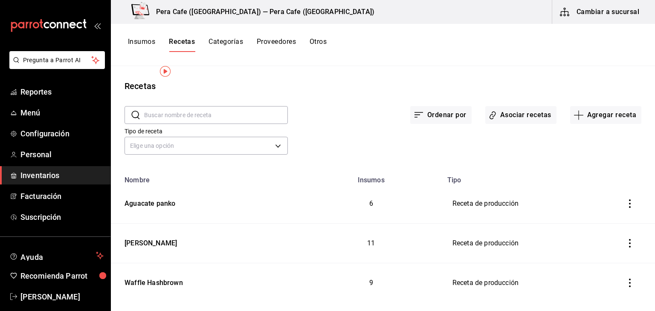
scroll to position [14, 0]
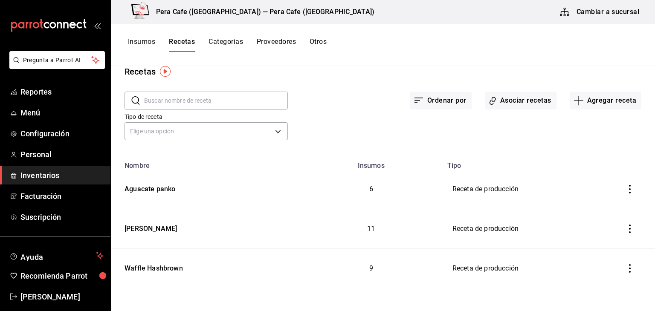
click at [625, 188] on icon "inventoriesTable" at bounding box center [629, 189] width 9 height 9
click at [554, 145] on div at bounding box center [327, 155] width 655 height 311
click at [583, 101] on button "Agregar receta" at bounding box center [605, 101] width 71 height 18
click at [583, 171] on span "Receta de producción" at bounding box center [600, 169] width 72 height 9
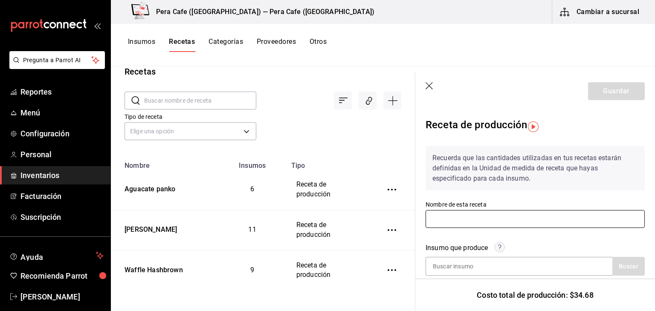
click at [526, 220] on input "text" at bounding box center [534, 219] width 219 height 18
type input "Hotcakes Buttermilk"
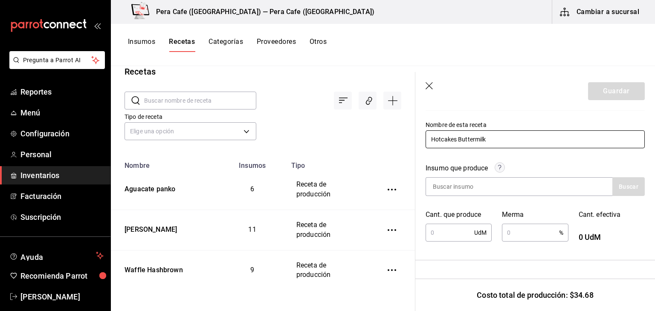
scroll to position [80, 0]
click at [435, 190] on input at bounding box center [468, 186] width 85 height 18
type input "hotcakes"
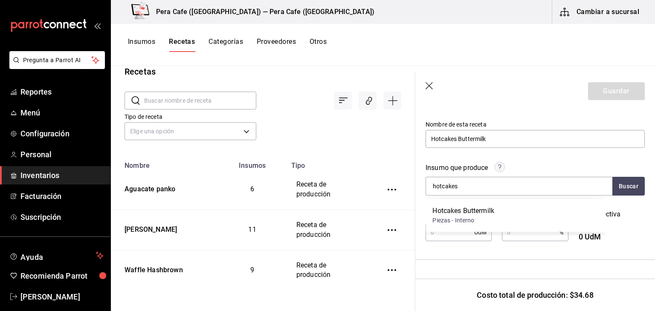
drag, startPoint x: 461, startPoint y: 215, endPoint x: 439, endPoint y: 211, distance: 23.0
click at [439, 211] on div "Hotcakes Buttermilk" at bounding box center [463, 211] width 62 height 10
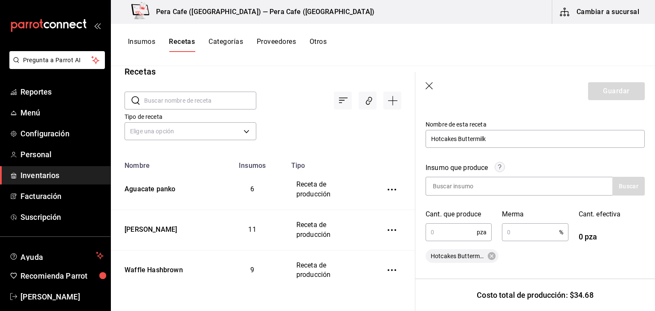
click at [456, 234] on input "text" at bounding box center [450, 232] width 51 height 17
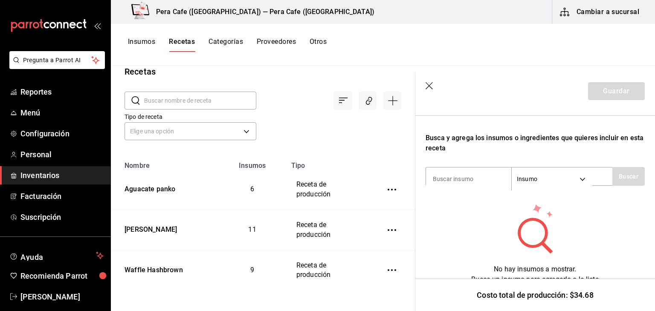
scroll to position [259, 0]
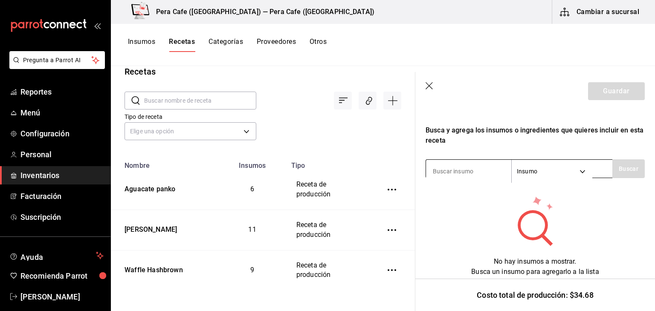
type input "6"
click at [542, 168] on body "Pregunta a Parrot AI Reportes Menú Configuración Personal Inventarios Facturaci…" at bounding box center [327, 152] width 655 height 305
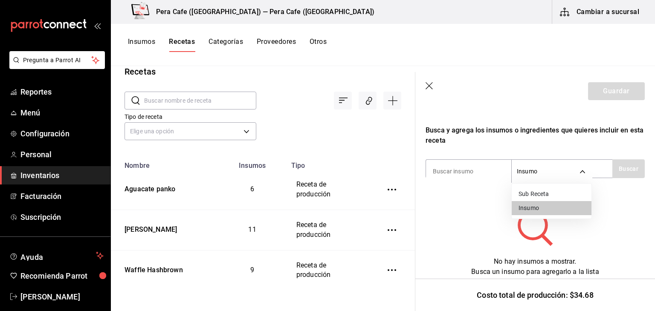
click at [482, 158] on div at bounding box center [327, 155] width 655 height 311
drag, startPoint x: 482, startPoint y: 158, endPoint x: 614, endPoint y: 179, distance: 133.4
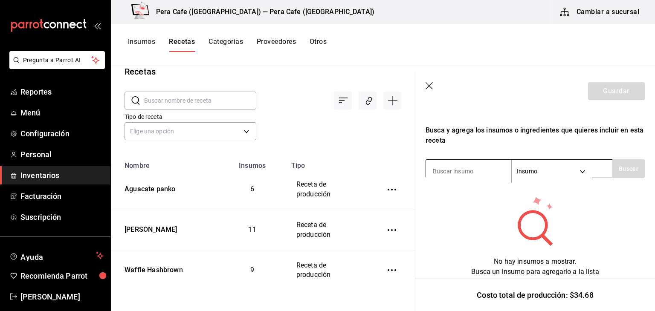
drag, startPoint x: 614, startPoint y: 179, endPoint x: 447, endPoint y: 165, distance: 167.6
click at [447, 165] on input at bounding box center [468, 171] width 85 height 18
type input "butter"
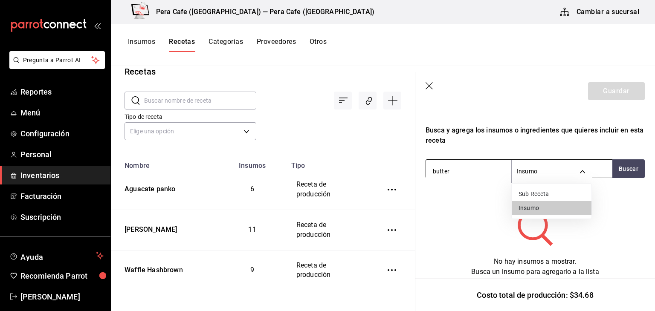
click at [532, 165] on body "Pregunta a Parrot AI Reportes Menú Configuración Personal Inventarios Facturaci…" at bounding box center [327, 152] width 655 height 305
click at [533, 194] on li "Sub Receta" at bounding box center [551, 194] width 80 height 14
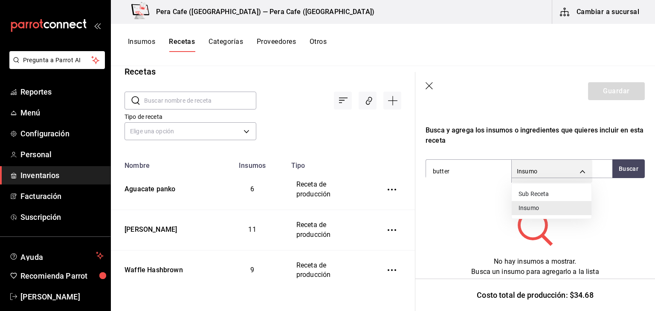
type input "SUBRECIPE"
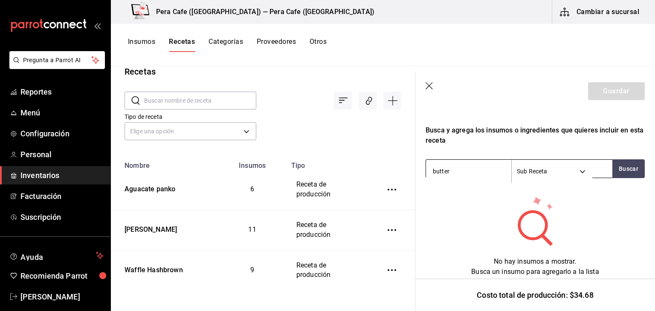
click at [452, 165] on input "butter" at bounding box center [468, 171] width 85 height 18
type input "b"
type input "hotcakes"
click at [619, 164] on button "Buscar" at bounding box center [628, 168] width 32 height 19
drag, startPoint x: 619, startPoint y: 164, endPoint x: 526, endPoint y: 210, distance: 103.5
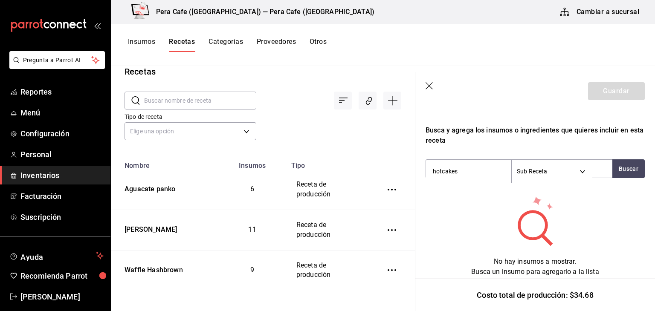
click at [526, 213] on circle at bounding box center [532, 225] width 24 height 24
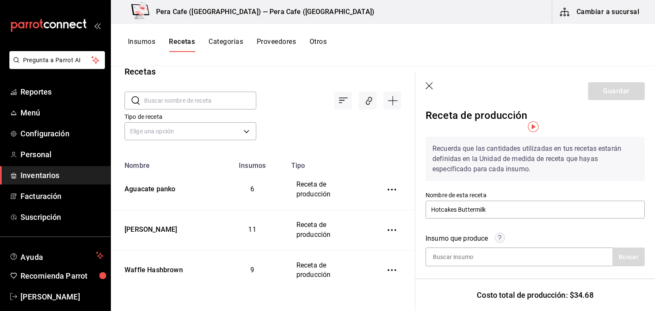
scroll to position [0, 0]
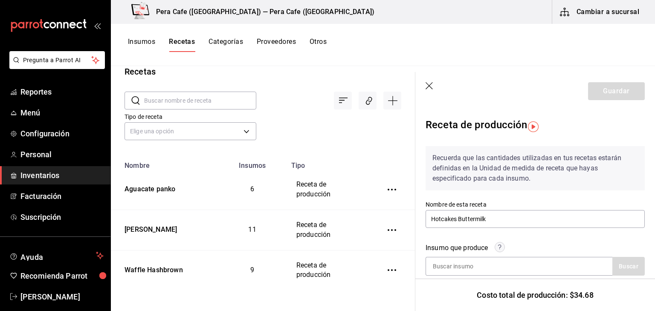
click at [426, 87] on icon "button" at bounding box center [429, 86] width 9 height 9
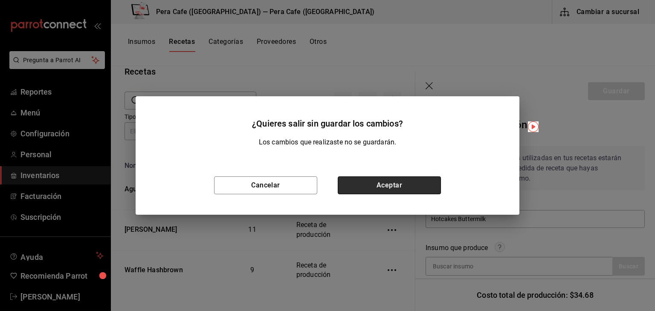
click at [404, 182] on button "Aceptar" at bounding box center [389, 185] width 103 height 18
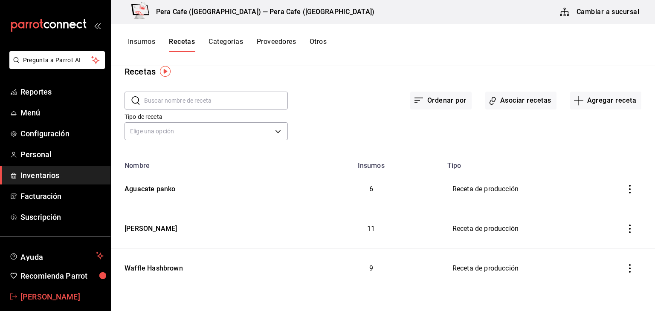
click at [48, 296] on span "[PERSON_NAME]" at bounding box center [61, 297] width 83 height 12
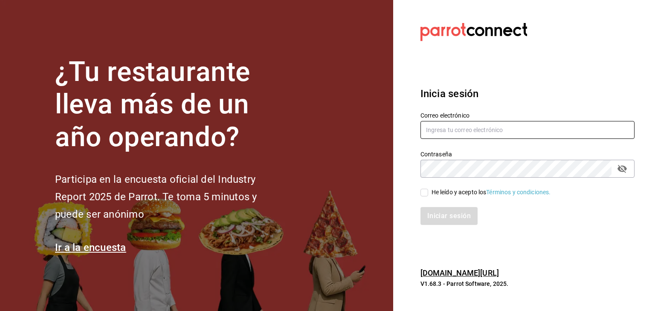
type input "eyragpe@gmail.com"
click at [423, 194] on input "He leído y acepto los Términos y condiciones." at bounding box center [424, 193] width 8 height 8
checkbox input "true"
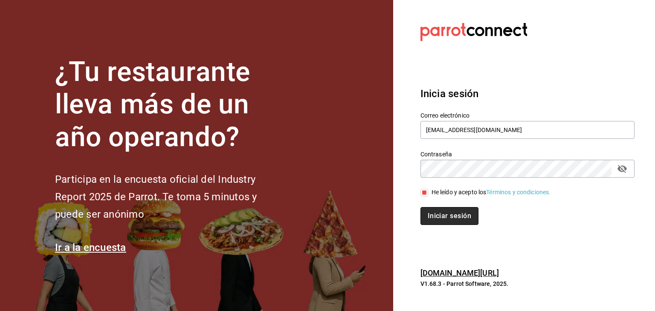
click at [426, 215] on button "Iniciar sesión" at bounding box center [449, 216] width 58 height 18
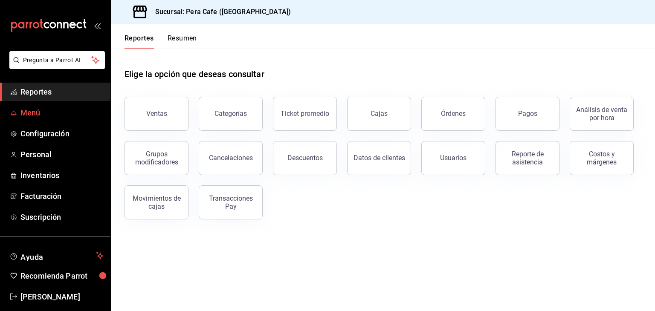
click at [27, 112] on span "Menú" at bounding box center [61, 113] width 83 height 12
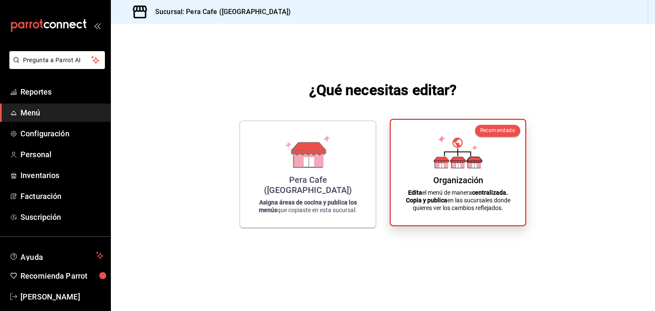
click at [465, 201] on p "Edita el menú de manera centralizada. Copia y publica en las sucursales donde q…" at bounding box center [458, 200] width 114 height 23
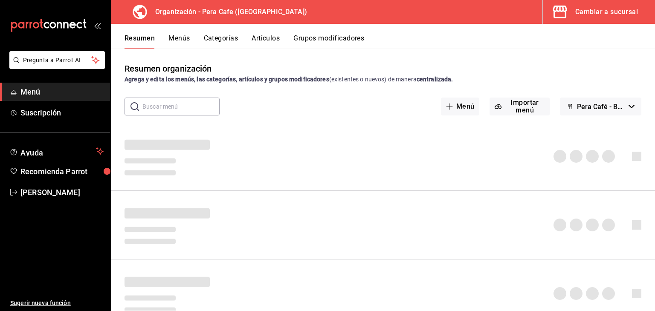
click at [51, 92] on span "Menú" at bounding box center [61, 92] width 83 height 12
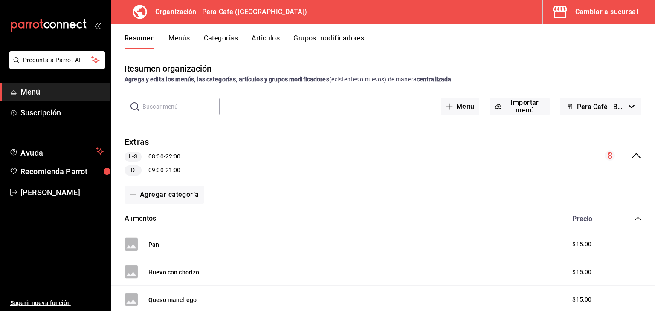
click at [556, 13] on icon "button" at bounding box center [559, 11] width 17 height 17
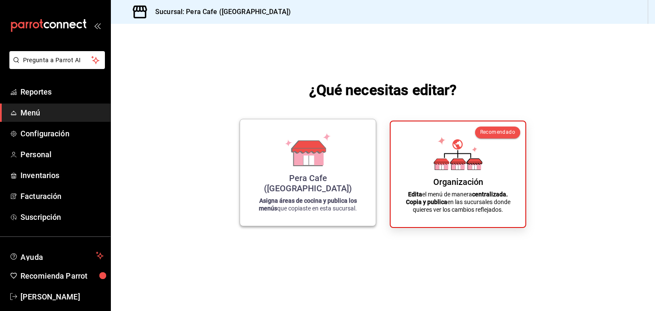
click at [325, 182] on div "Pera Cafe ([GEOGRAPHIC_DATA]) Asigna áreas de cocina y publica los menús que co…" at bounding box center [307, 172] width 115 height 93
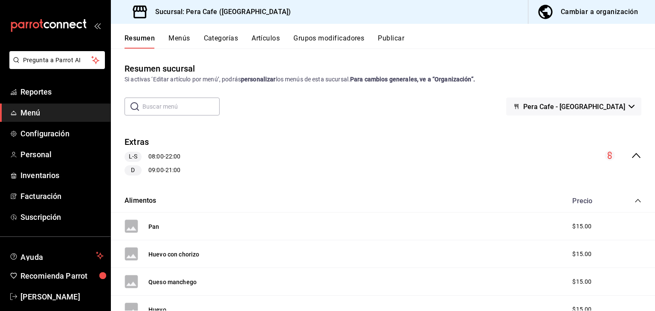
click at [52, 116] on span "Menú" at bounding box center [61, 113] width 83 height 12
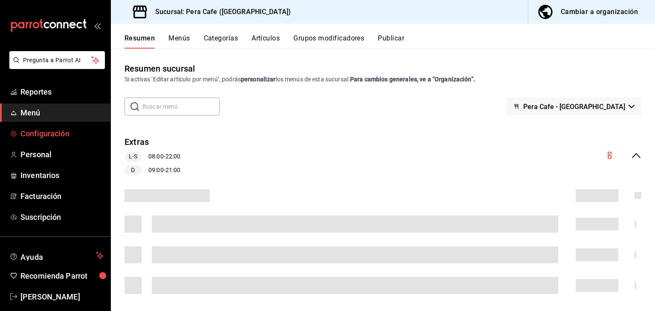
click at [55, 133] on span "Configuración" at bounding box center [61, 134] width 83 height 12
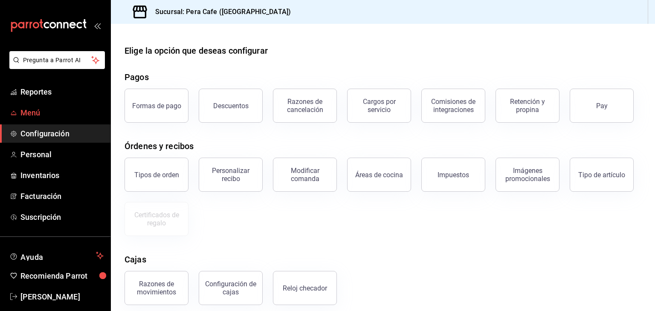
click at [40, 116] on span "Menú" at bounding box center [61, 113] width 83 height 12
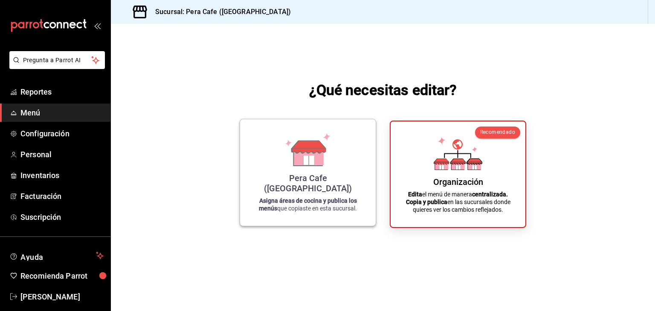
click at [263, 163] on div "Pera Cafe ([GEOGRAPHIC_DATA]) Asigna áreas de cocina y publica los menús que co…" at bounding box center [307, 172] width 115 height 93
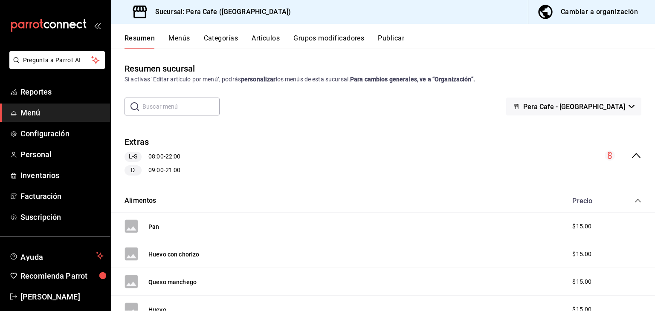
click at [177, 42] on button "Menús" at bounding box center [178, 41] width 21 height 14
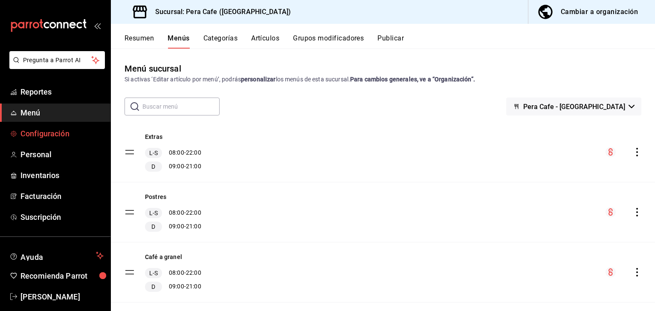
click at [51, 136] on span "Configuración" at bounding box center [61, 134] width 83 height 12
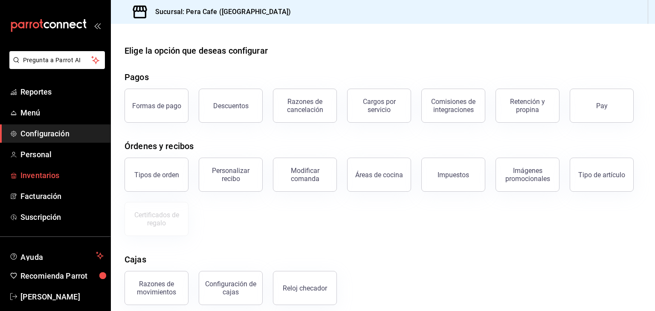
click at [38, 173] on span "Inventarios" at bounding box center [61, 176] width 83 height 12
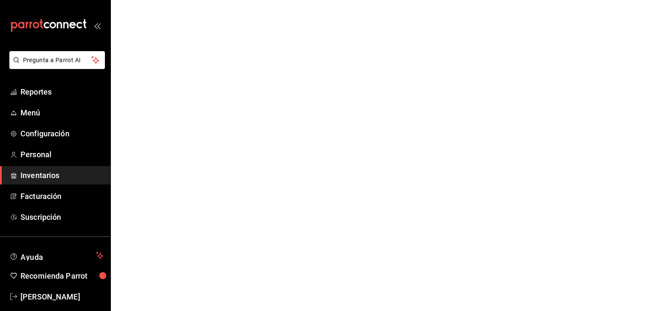
drag, startPoint x: 60, startPoint y: 176, endPoint x: 36, endPoint y: 174, distance: 23.5
click at [36, 174] on span "Inventarios" at bounding box center [61, 176] width 83 height 12
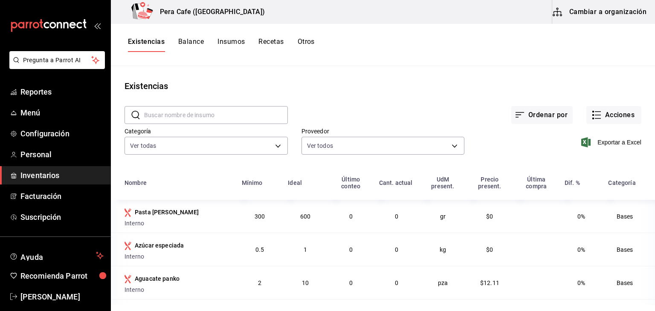
click at [269, 41] on button "Recetas" at bounding box center [270, 45] width 25 height 14
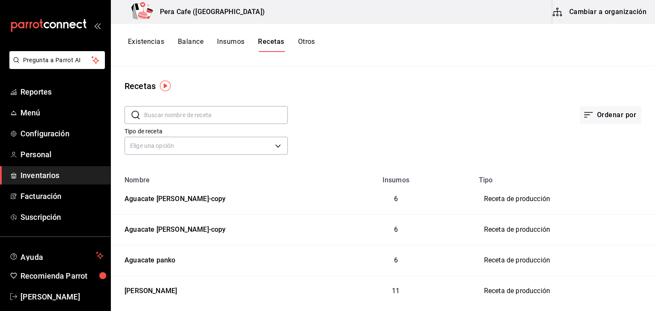
click at [598, 11] on button "Cambiar a organización" at bounding box center [600, 12] width 96 height 24
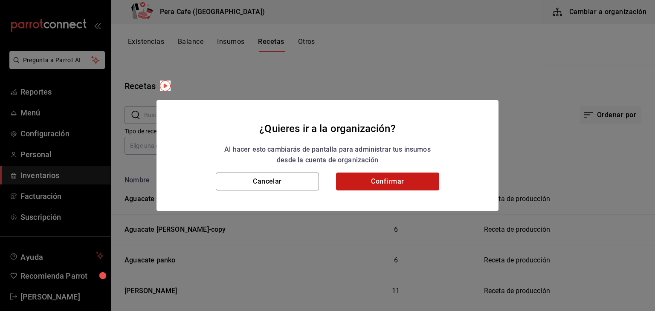
click at [413, 183] on button "Confirmar" at bounding box center [387, 182] width 103 height 18
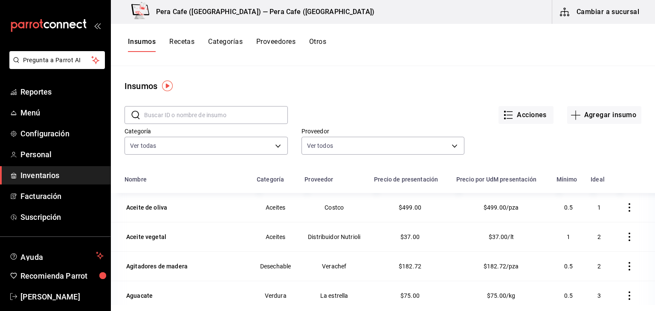
click at [185, 46] on button "Recetas" at bounding box center [181, 45] width 25 height 14
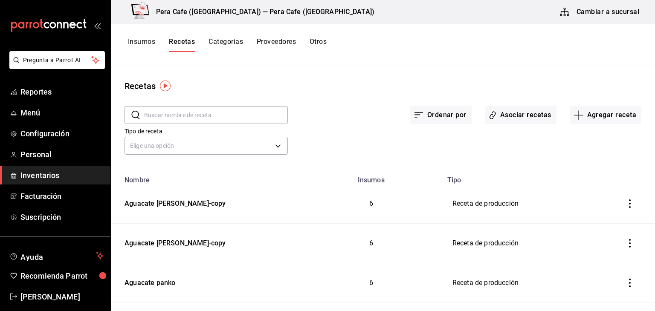
click at [627, 205] on icon "inventoriesTable" at bounding box center [629, 203] width 9 height 9
click at [604, 215] on span "Eliminar" at bounding box center [598, 215] width 22 height 7
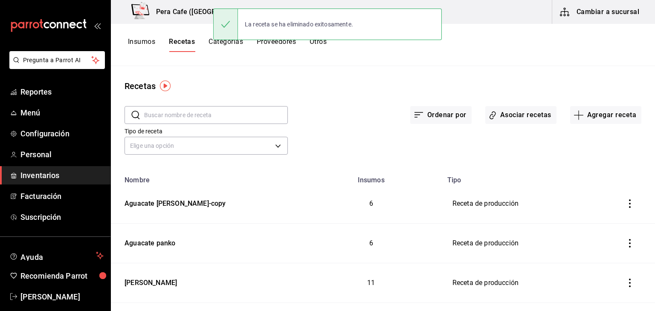
click at [629, 203] on icon "inventoriesTable" at bounding box center [630, 203] width 2 height 9
click at [613, 215] on li "Eliminar" at bounding box center [597, 216] width 72 height 24
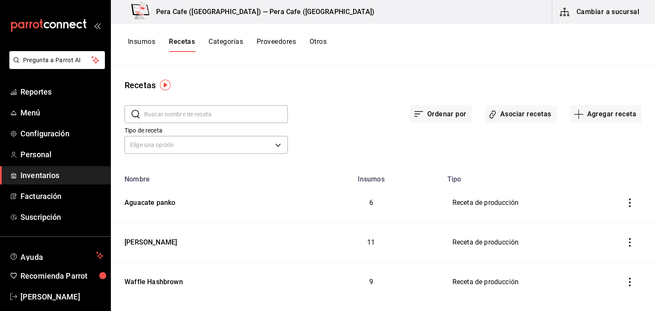
scroll to position [14, 0]
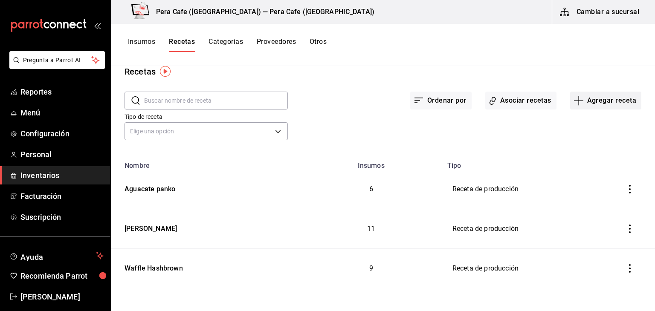
click at [610, 103] on button "Agregar receta" at bounding box center [605, 101] width 71 height 18
click at [585, 169] on span "Receta de producción" at bounding box center [600, 169] width 72 height 9
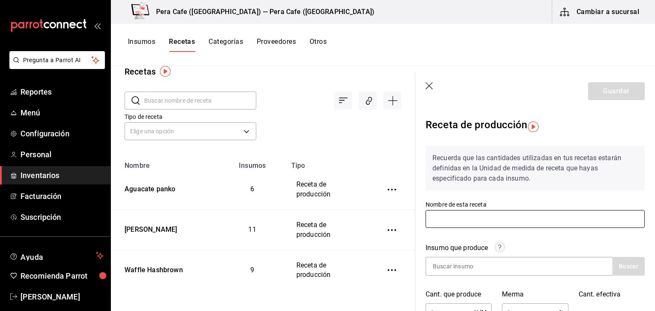
click at [488, 223] on input "text" at bounding box center [534, 219] width 219 height 18
click at [429, 85] on icon "button" at bounding box center [429, 86] width 9 height 9
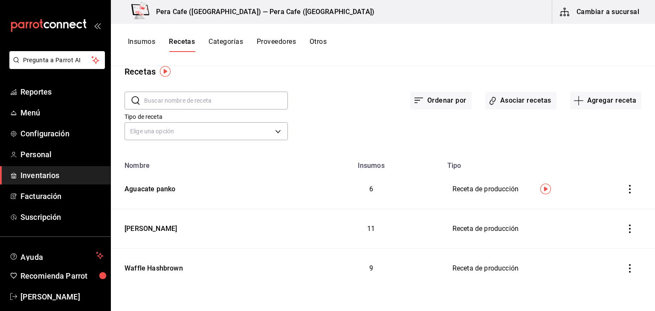
click at [629, 271] on icon "inventoriesTable" at bounding box center [630, 268] width 2 height 9
click at [588, 102] on div at bounding box center [327, 155] width 655 height 311
click at [583, 93] on button "Agregar receta" at bounding box center [605, 101] width 71 height 18
click at [587, 169] on span "Receta de producción" at bounding box center [600, 169] width 72 height 9
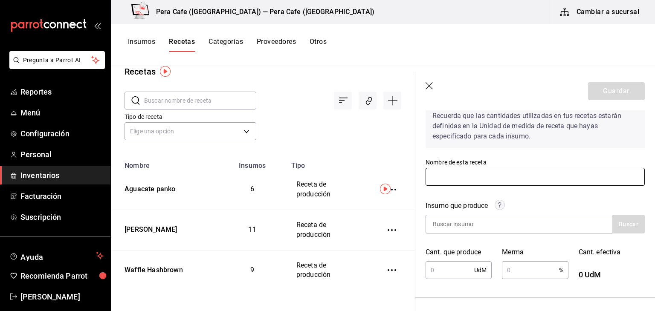
scroll to position [53, 0]
